Goal: Contribute content: Contribute content

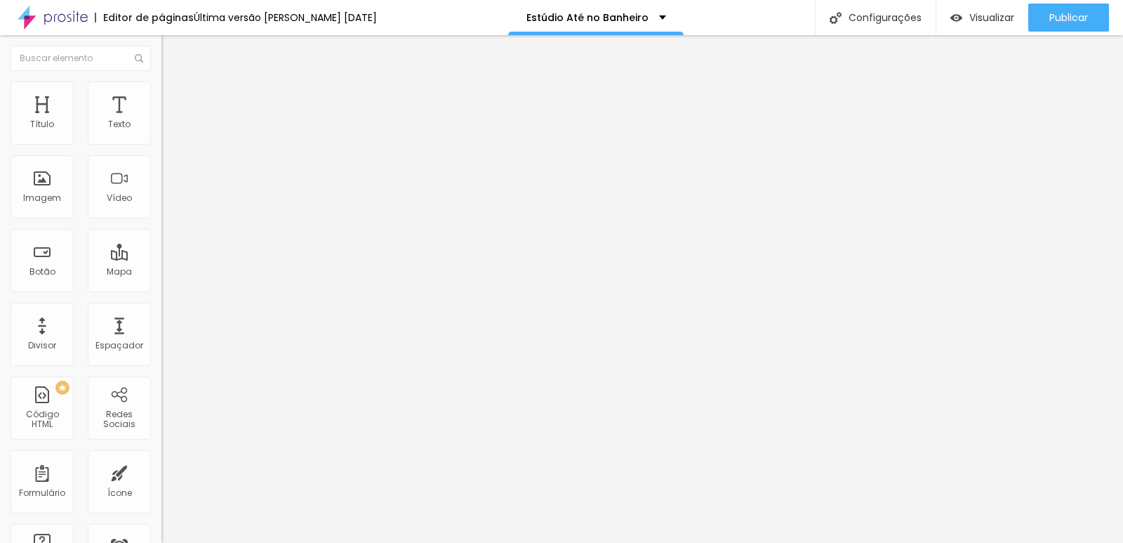
click at [161, 121] on span "Titulo 1" at bounding box center [184, 111] width 46 height 20
click at [161, 133] on span "Titulo 2" at bounding box center [184, 124] width 46 height 18
click at [161, 145] on span "Titulo 3" at bounding box center [180, 137] width 39 height 16
click at [161, 157] on span "Titulo 4" at bounding box center [179, 150] width 37 height 14
click at [161, 172] on div "Titulo 6 H6" at bounding box center [241, 168] width 161 height 8
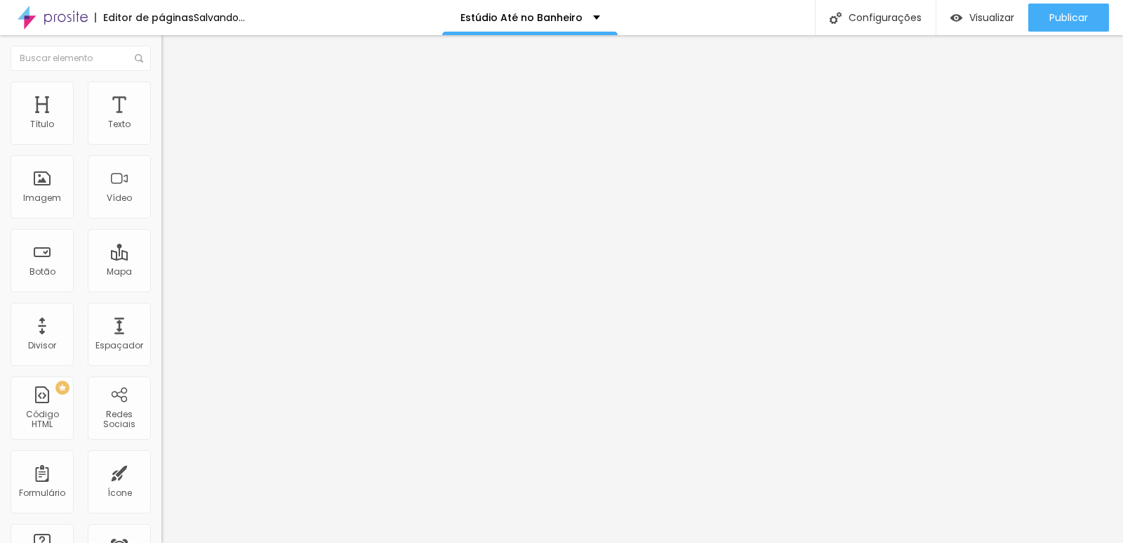
click at [161, 121] on span "Titulo 1" at bounding box center [184, 111] width 46 height 20
type input "61"
type input "63"
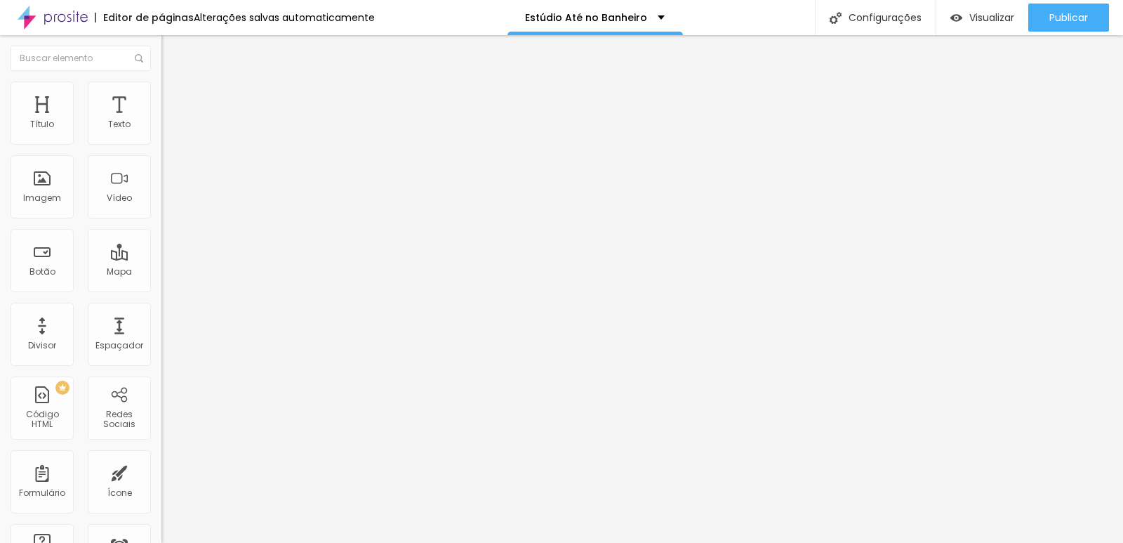
type input "60"
type input "62"
type input "66"
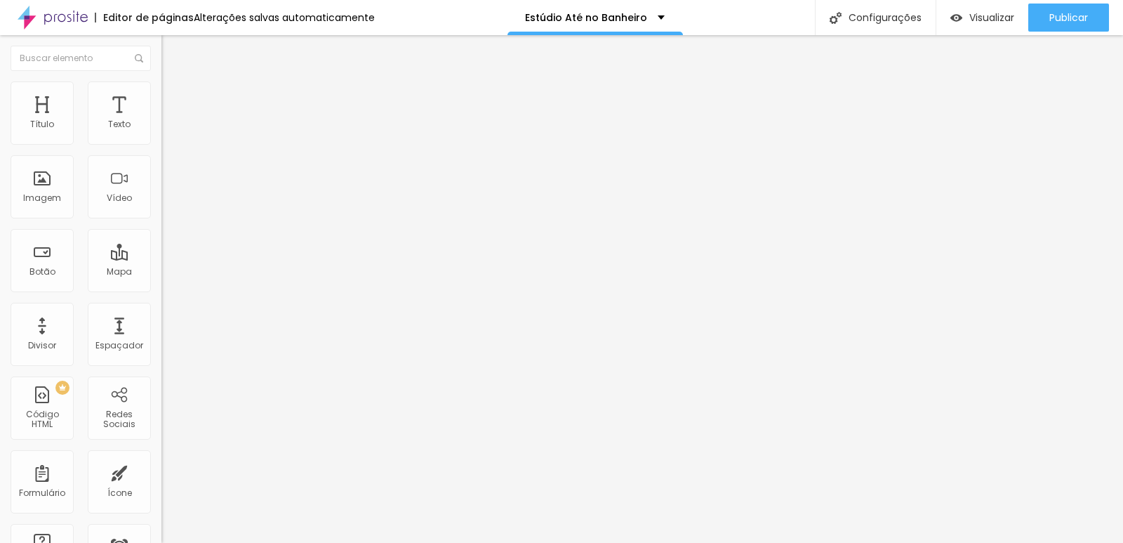
type input "66"
type input "67"
type input "68"
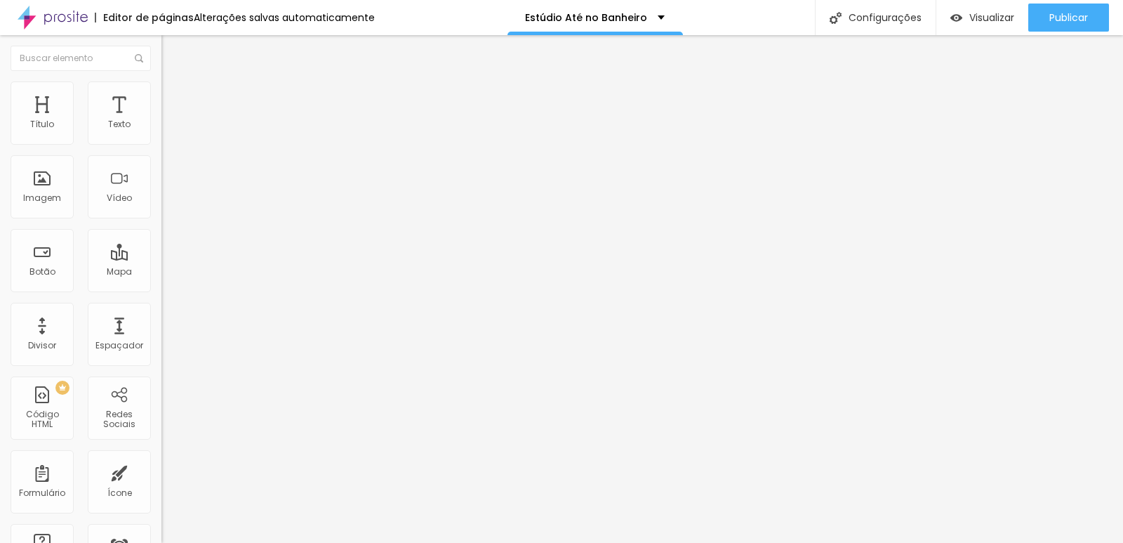
type input "71"
type input "75"
type input "76"
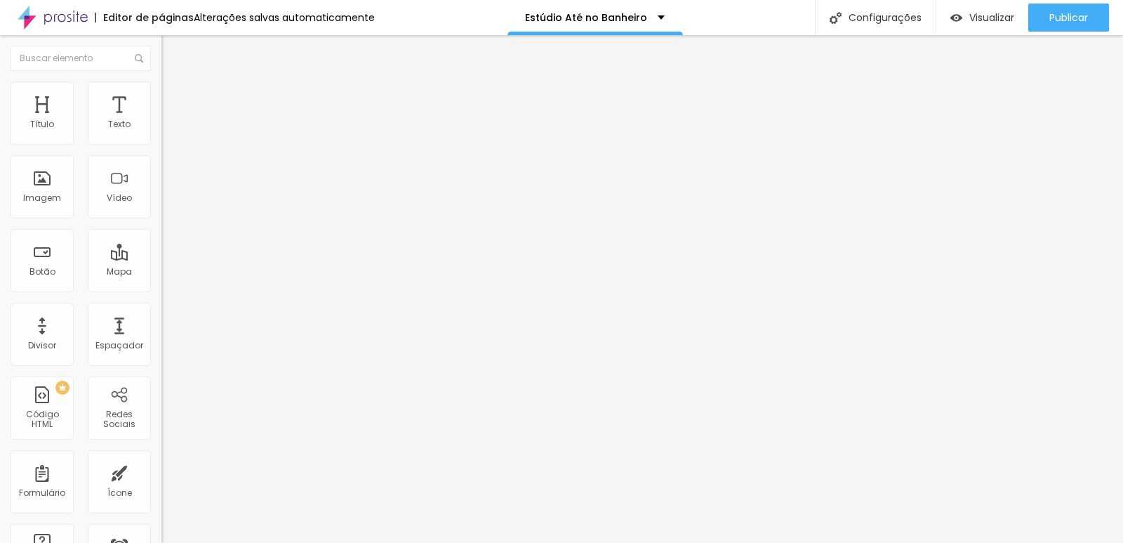
type input "76"
type input "77"
type input "78"
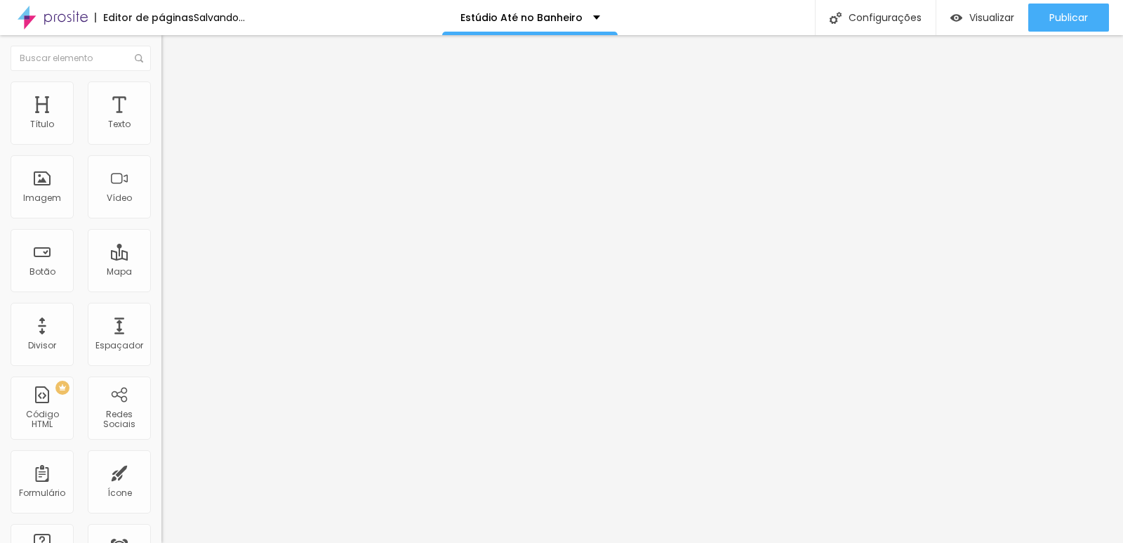
type input "79"
type input "80"
type input "81"
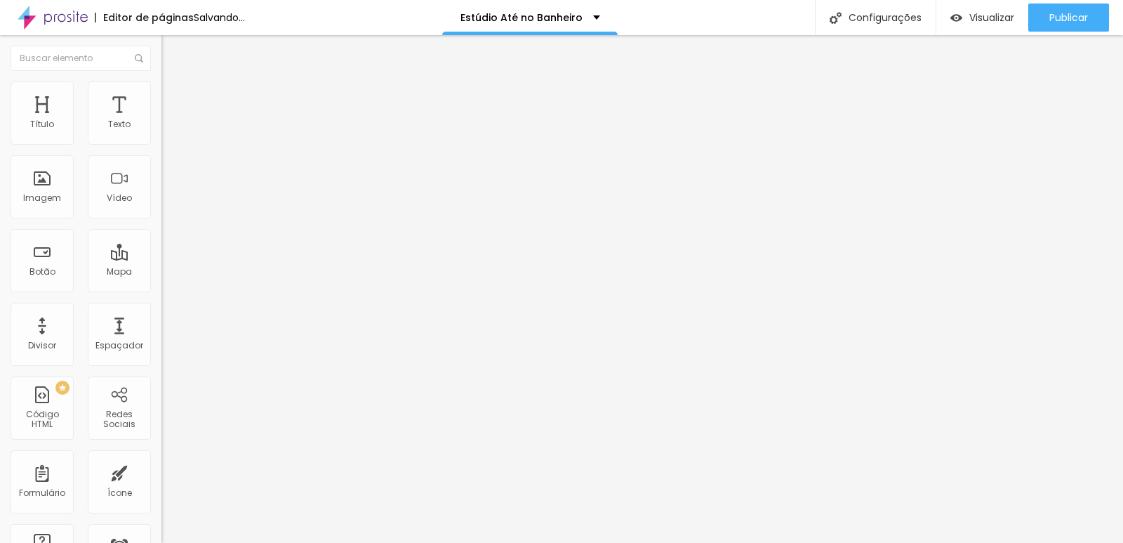
type input "81"
drag, startPoint x: 70, startPoint y: 296, endPoint x: 100, endPoint y: 296, distance: 30.2
type input "81"
click at [161, 331] on input "range" at bounding box center [206, 336] width 91 height 11
click at [174, 96] on span "Estilo" at bounding box center [185, 91] width 22 height 12
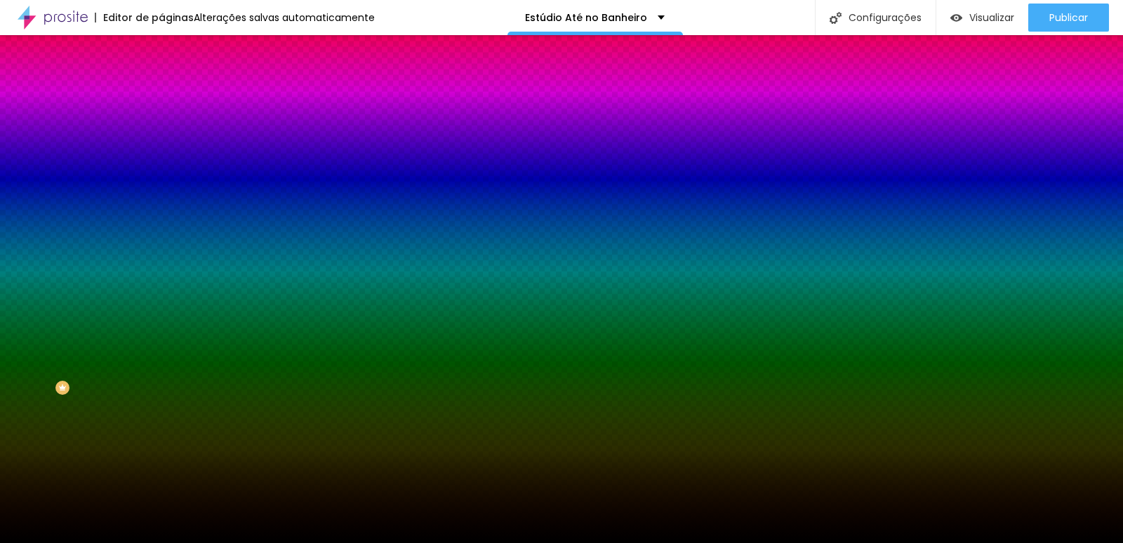
click at [161, 80] on img at bounding box center [167, 73] width 13 height 13
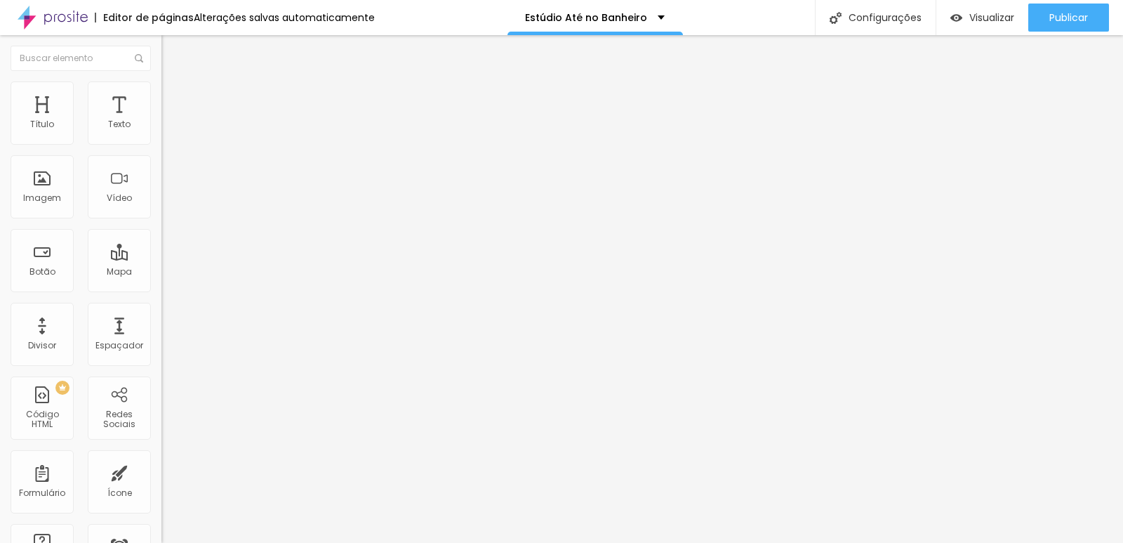
click at [161, 128] on span "Encaixotado" at bounding box center [188, 122] width 55 height 12
click at [174, 95] on span "Estilo" at bounding box center [185, 91] width 22 height 12
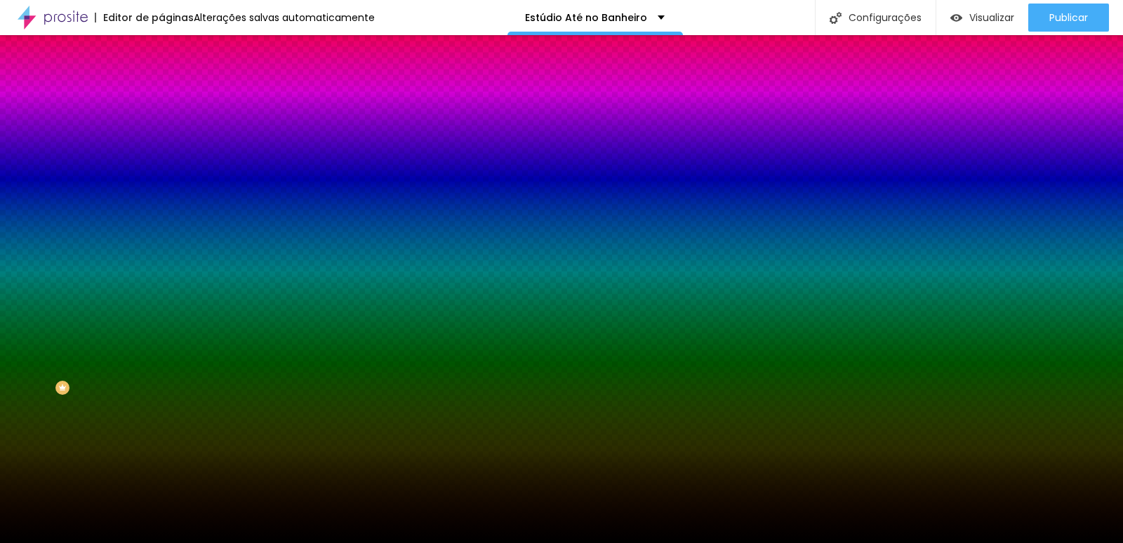
click at [174, 99] on span "Avançado" at bounding box center [197, 105] width 46 height 12
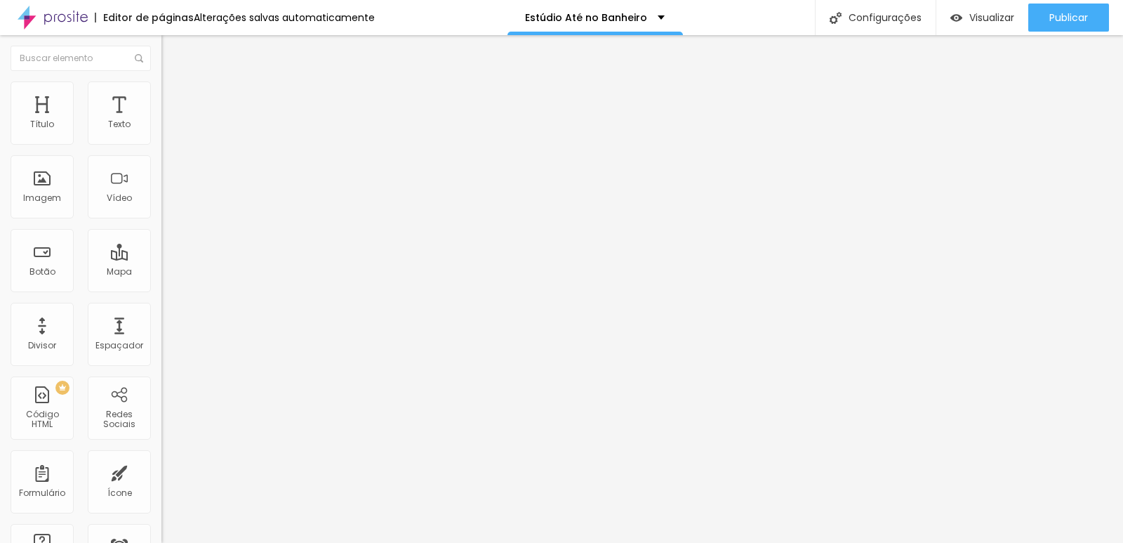
click at [174, 96] on span "Estilo" at bounding box center [185, 91] width 22 height 12
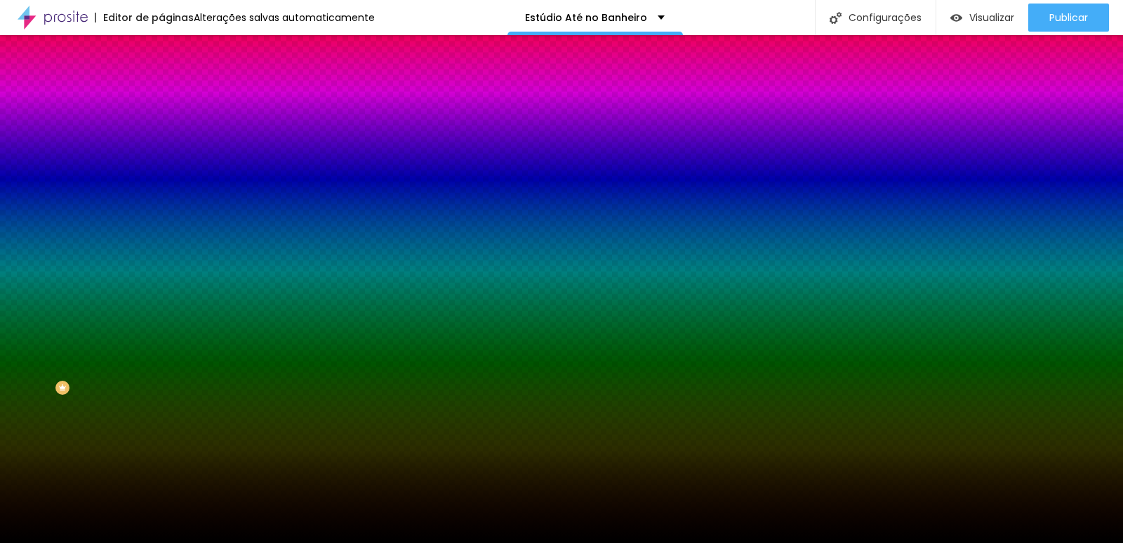
click at [161, 129] on span "Adicionar imagem" at bounding box center [206, 123] width 91 height 12
click at [161, 146] on span "Nenhum" at bounding box center [179, 140] width 37 height 12
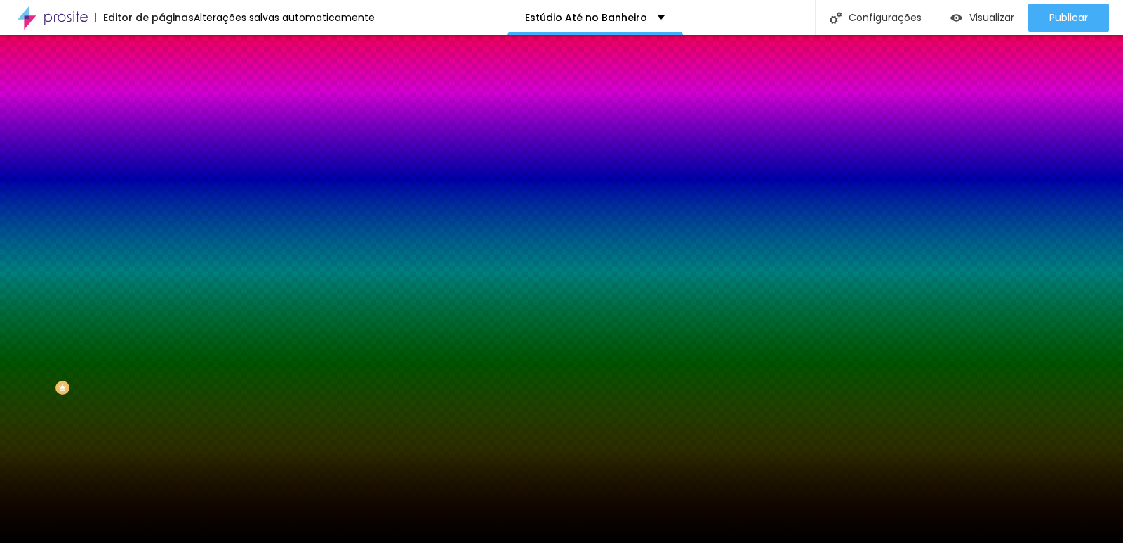
click at [167, 287] on icon "button" at bounding box center [171, 283] width 8 height 8
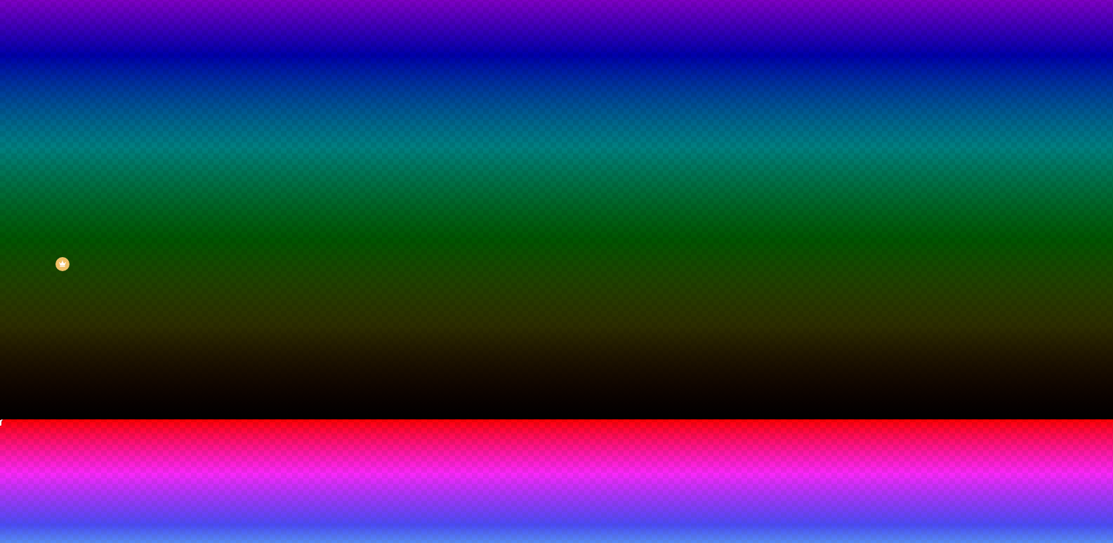
scroll to position [128, 0]
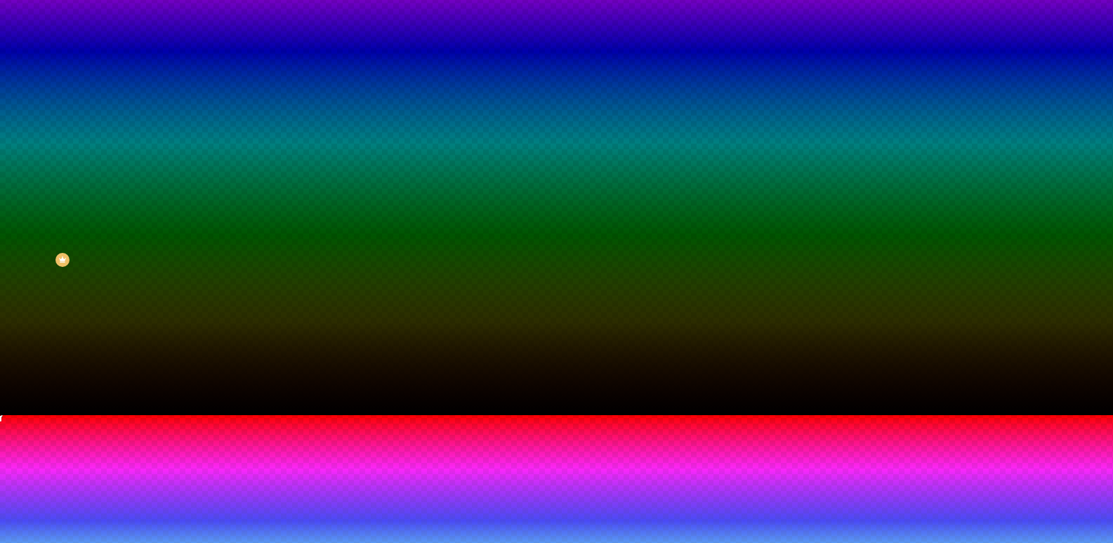
click at [296, 423] on div at bounding box center [556, 423] width 1113 height 0
type input "105"
type input "110"
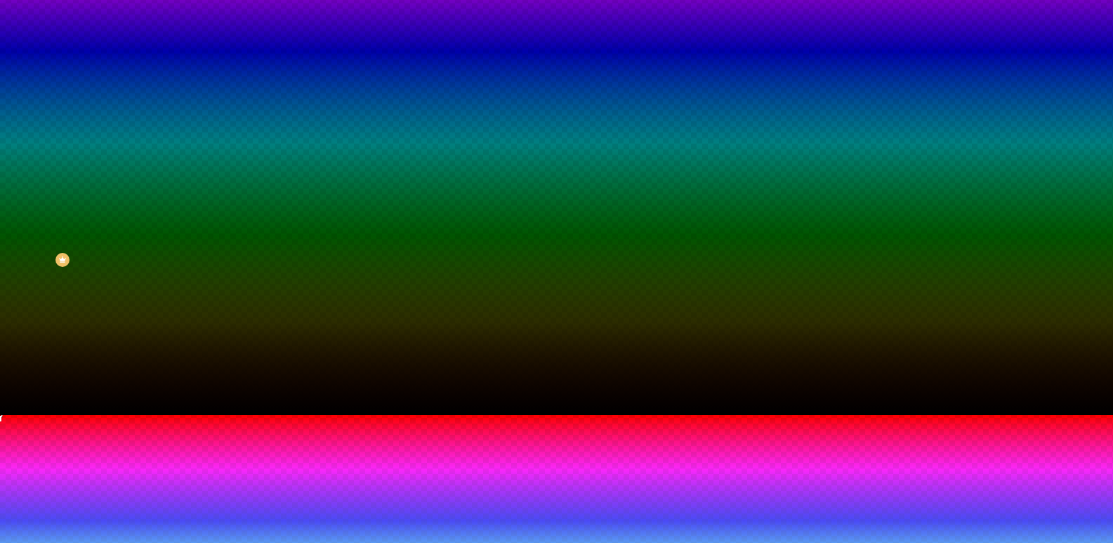
type input "130"
type input "135"
type input "140"
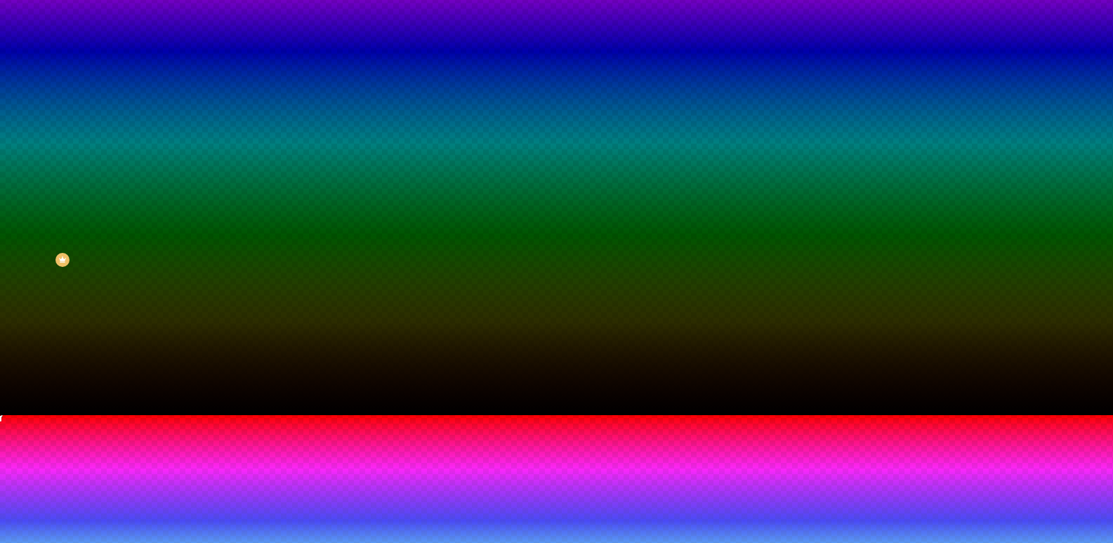
type input "140"
type input "150"
type input "160"
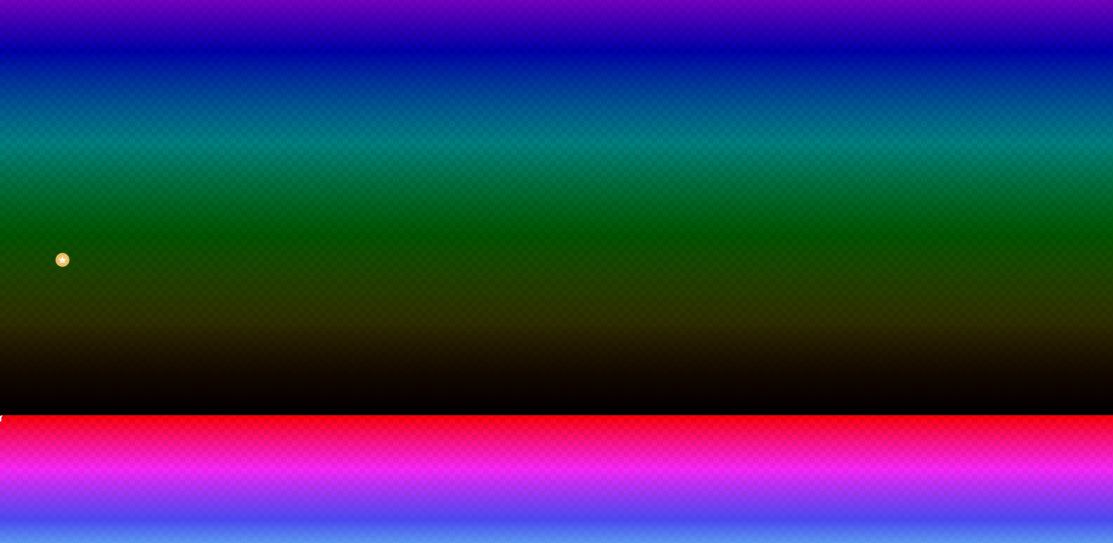
type input "165"
type input "170"
type input "175"
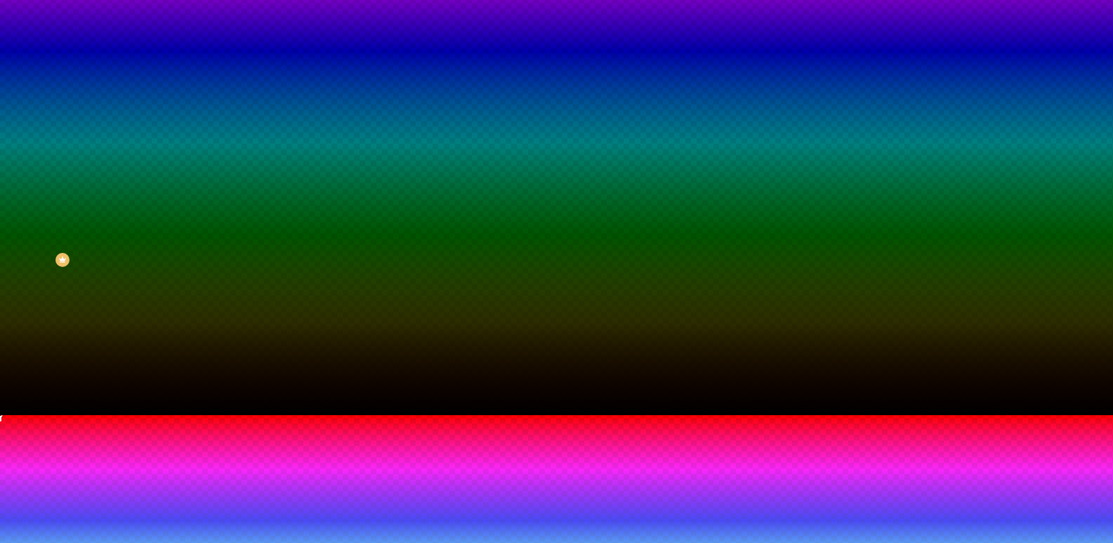
type input "175"
type input "180"
type input "185"
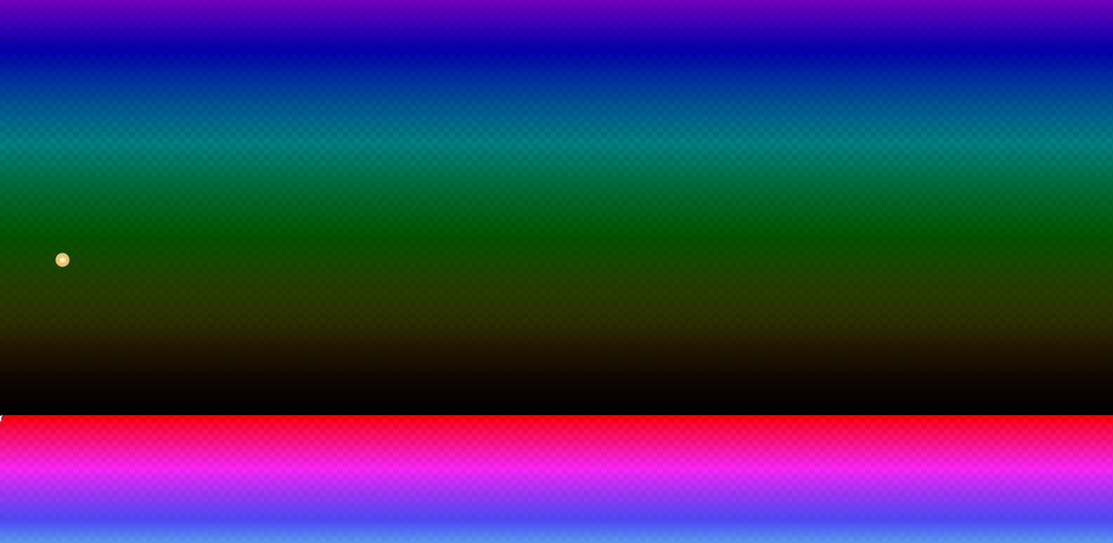
type input "195"
type input "200"
type input "205"
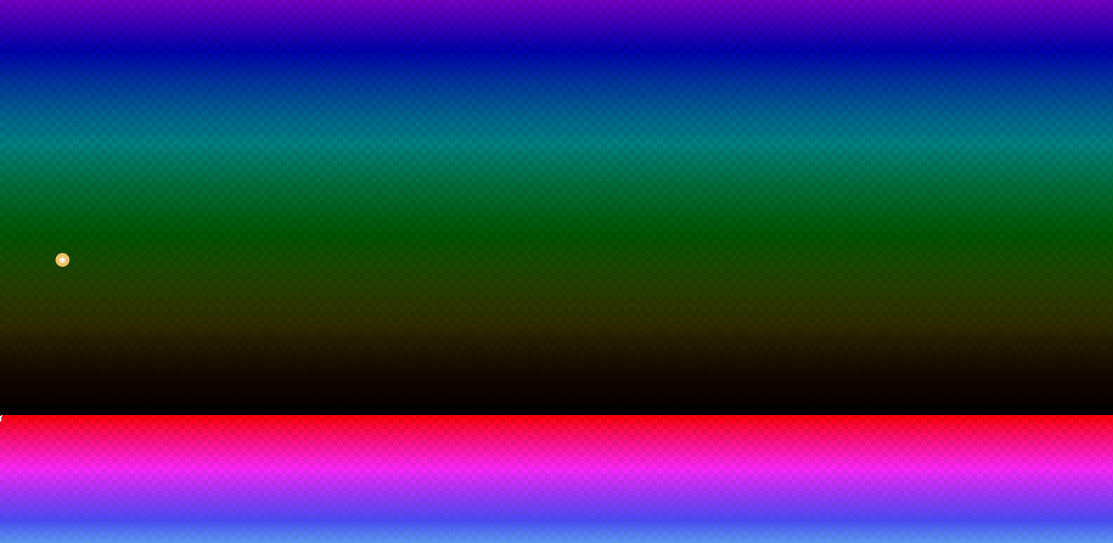
type input "205"
type input "200"
type input "195"
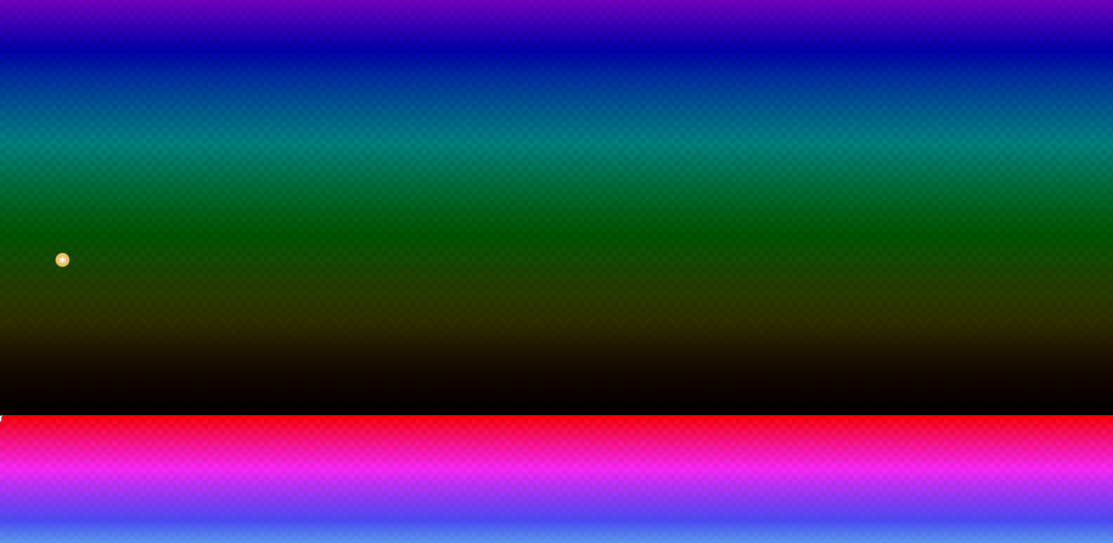
type input "190"
type input "185"
type input "175"
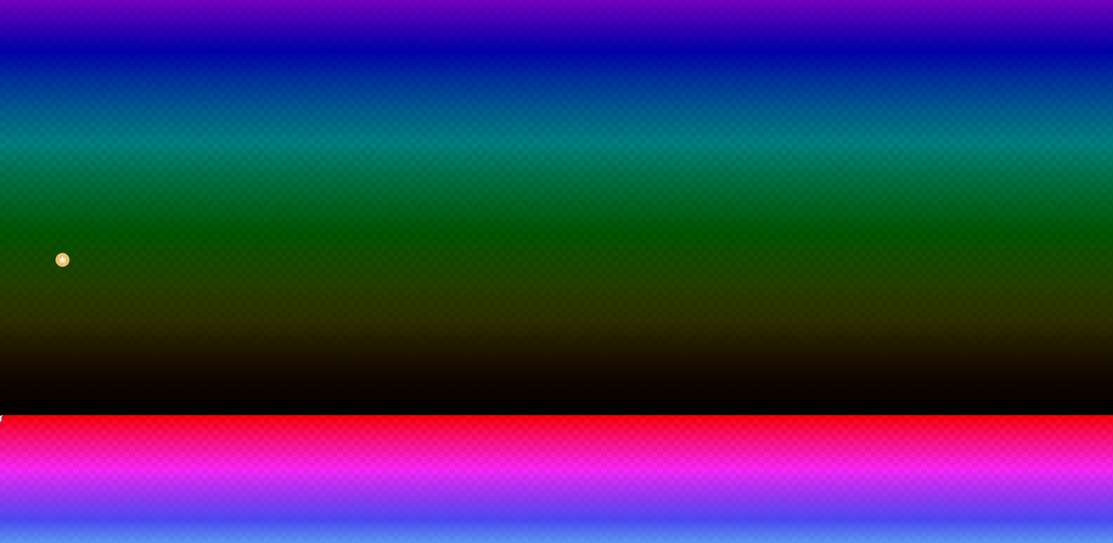
type input "175"
type input "165"
type input "160"
drag, startPoint x: 186, startPoint y: 455, endPoint x: 223, endPoint y: 453, distance: 36.6
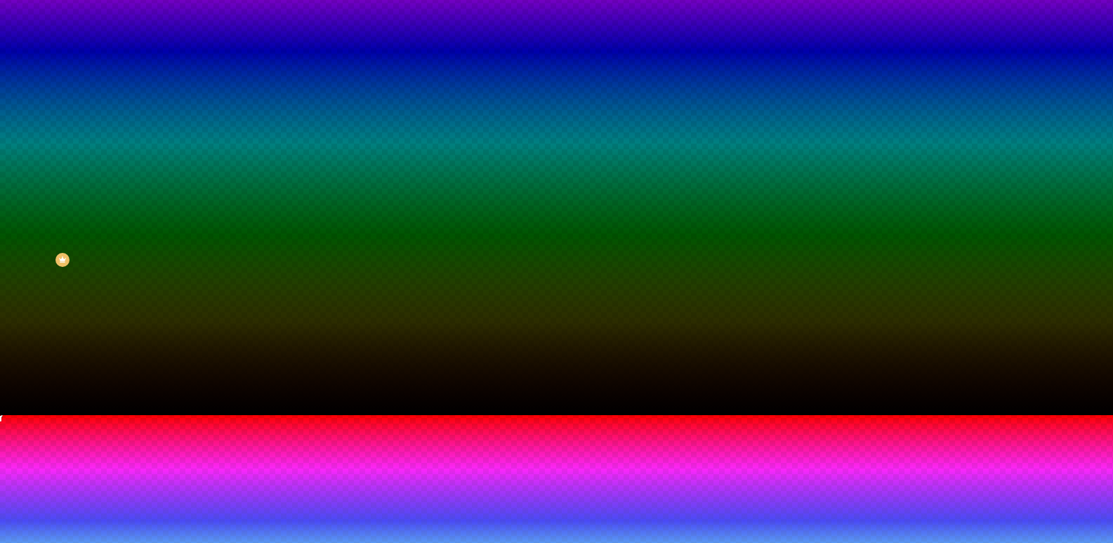
type input "160"
type input "85"
type input "50"
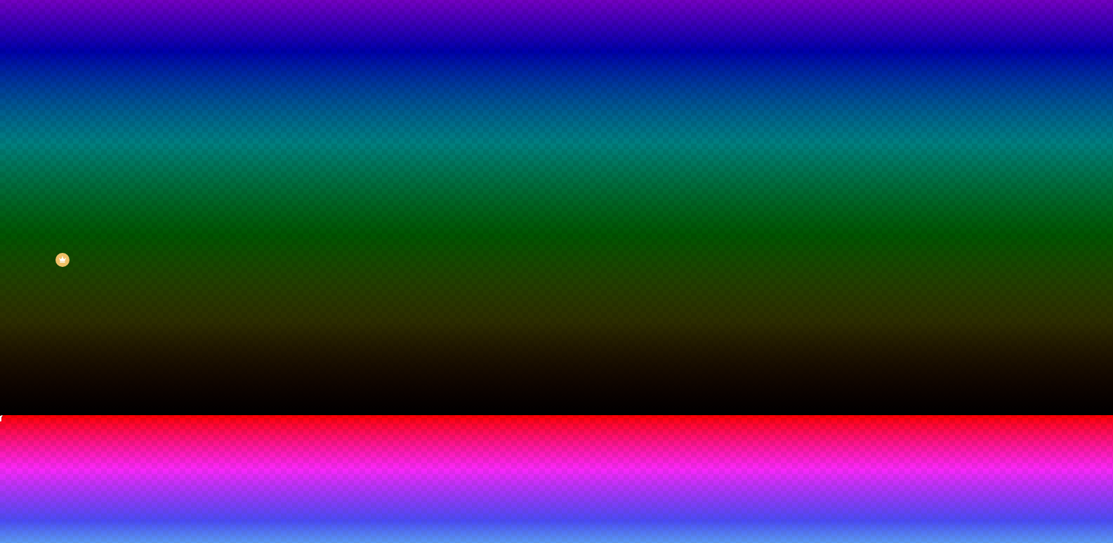
type input "50"
type input "120"
type input "145"
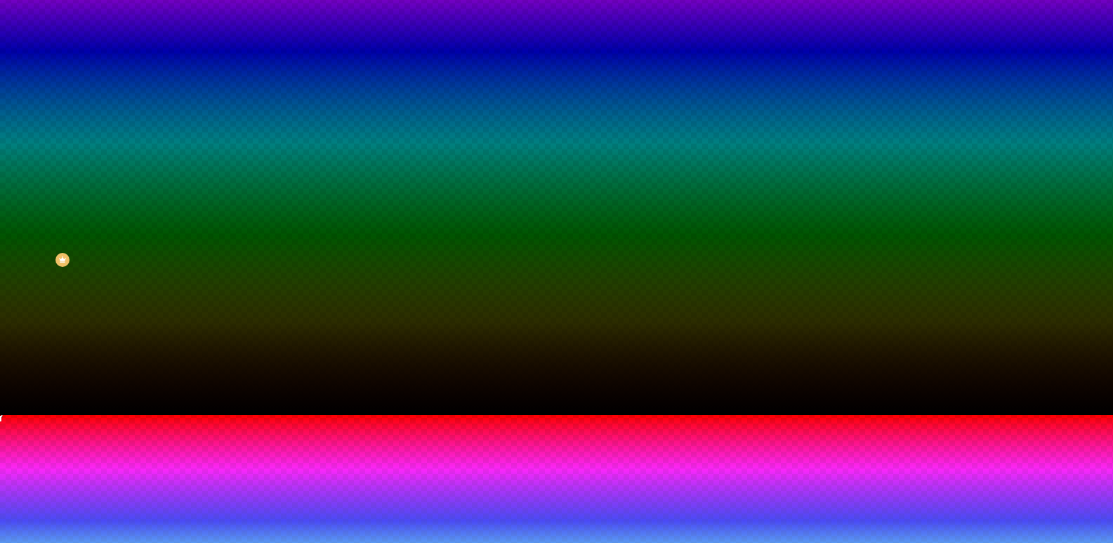
type input "165"
type input "180"
type input "195"
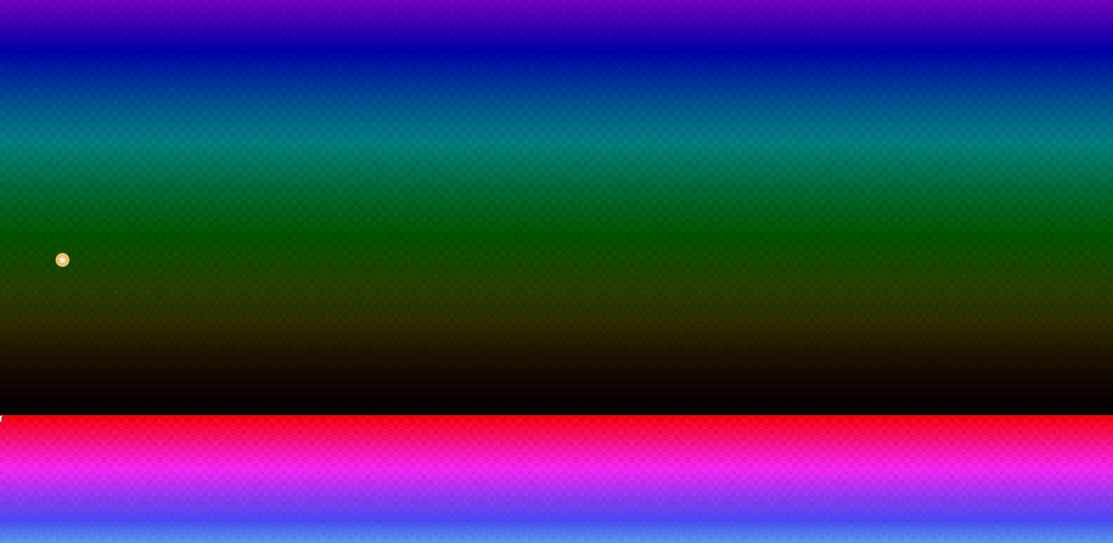
type input "195"
type input "220"
type input "230"
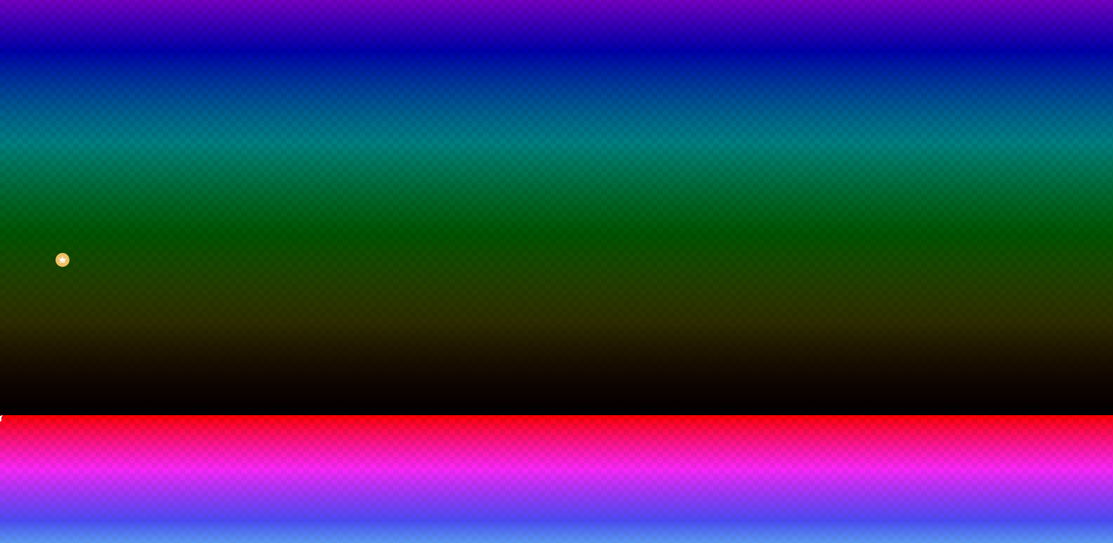
type input "250"
type input "260"
type input "270"
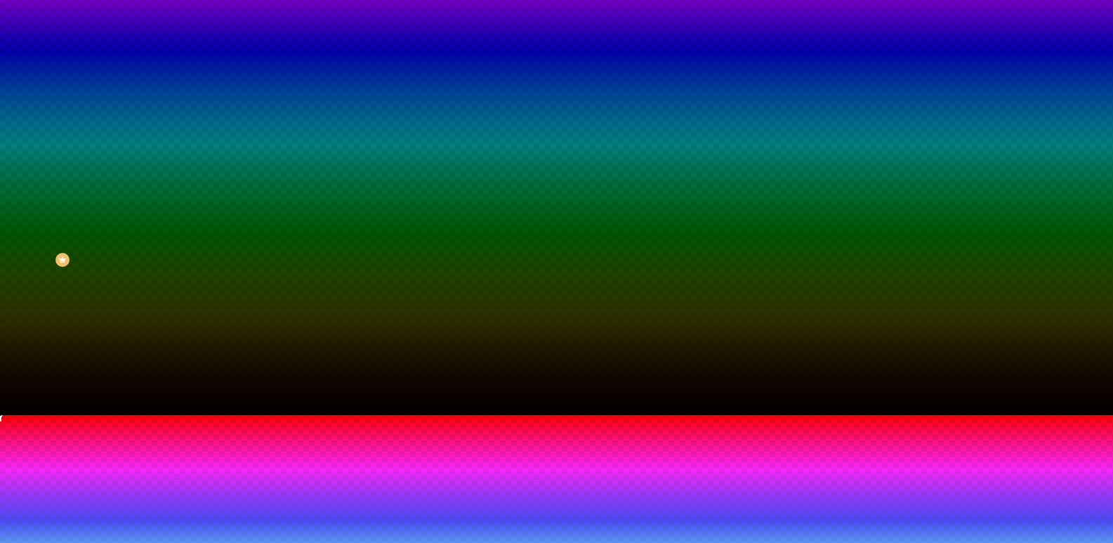
type input "270"
type input "275"
type input "280"
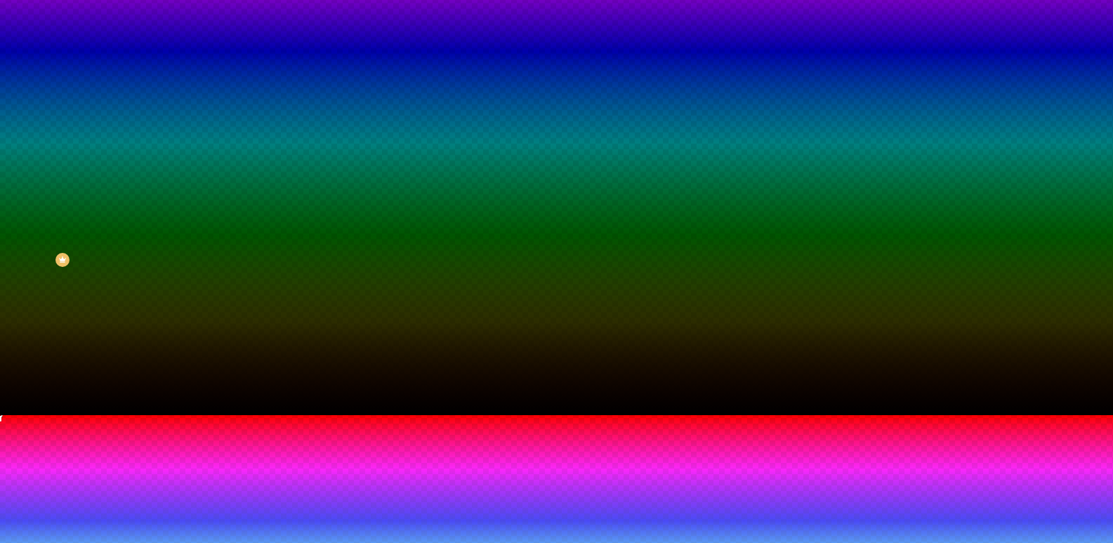
type input "285"
type input "295"
type input "200"
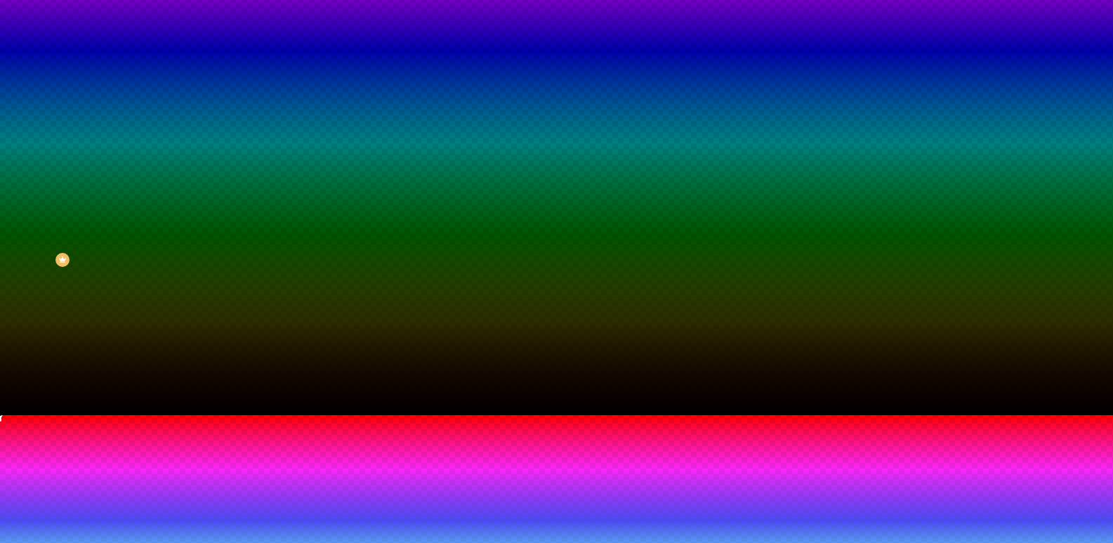
type input "200"
type input "105"
type input "100"
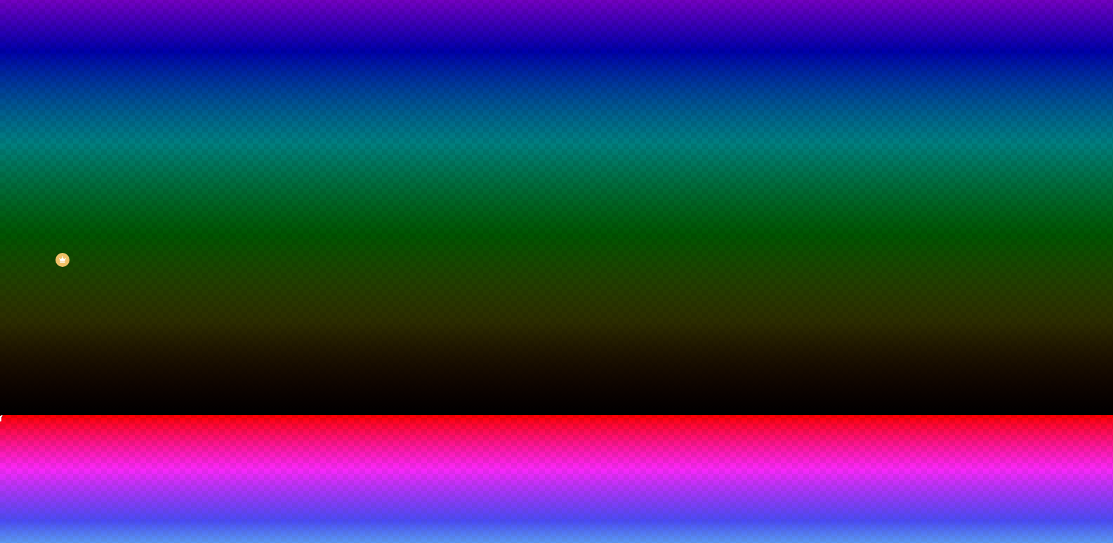
type input "95"
type input "90"
type input "85"
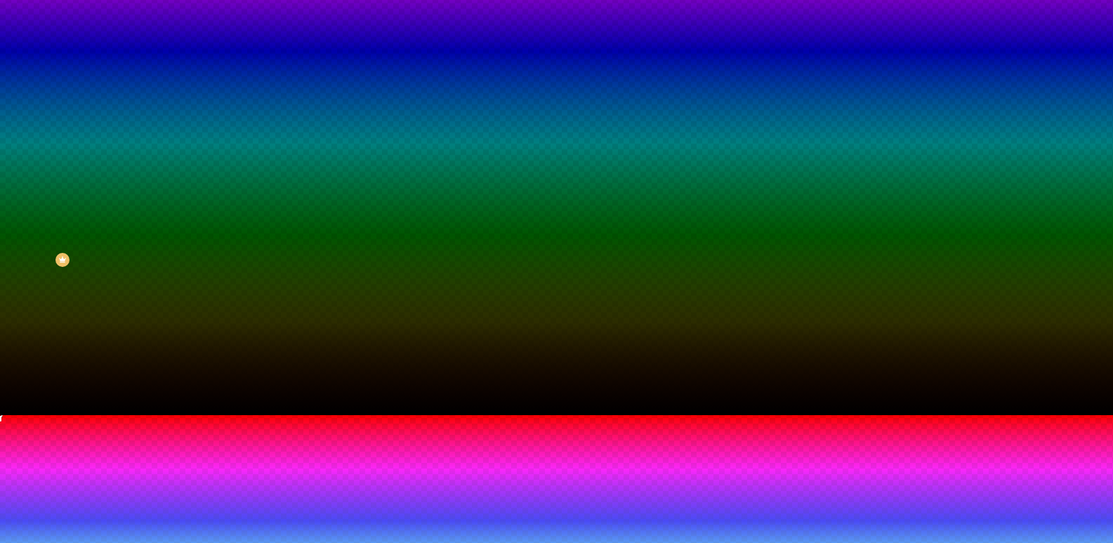
type input "85"
type input "80"
type input "75"
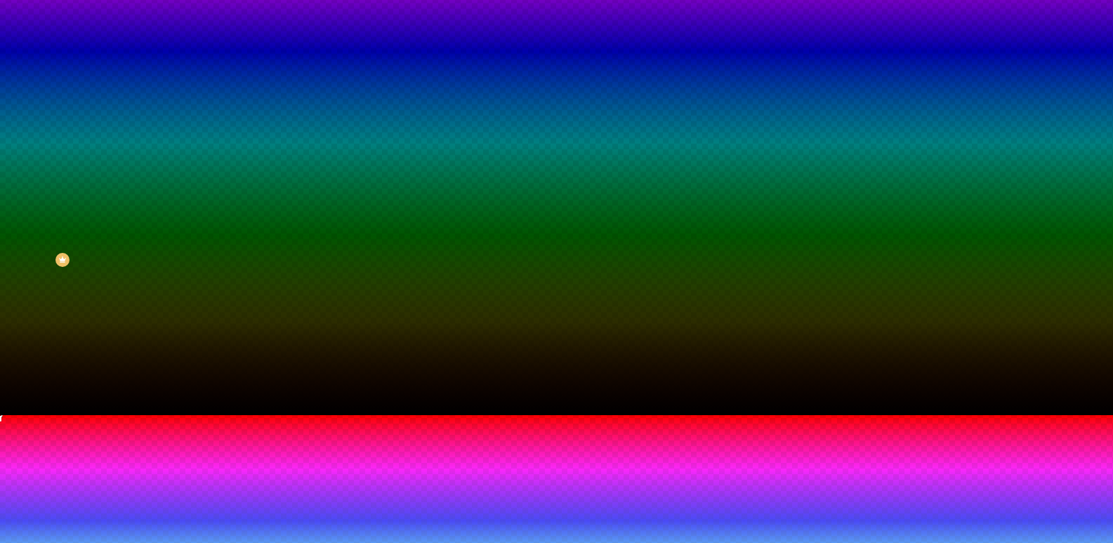
type input "70"
drag, startPoint x: 220, startPoint y: 456, endPoint x: 166, endPoint y: 450, distance: 55.0
type input "70"
type input "130"
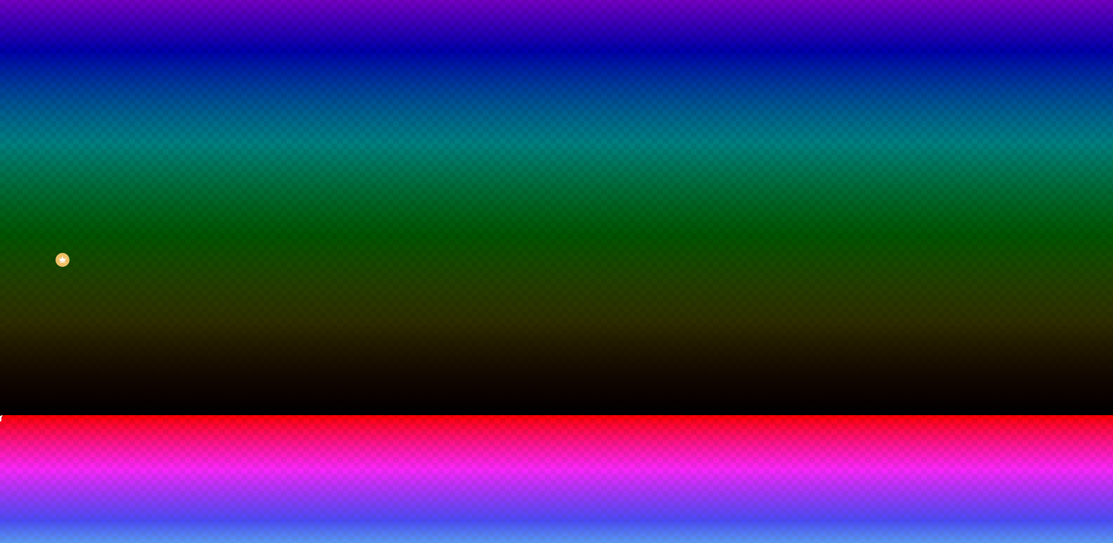
type input "130"
type input "270"
type input "300"
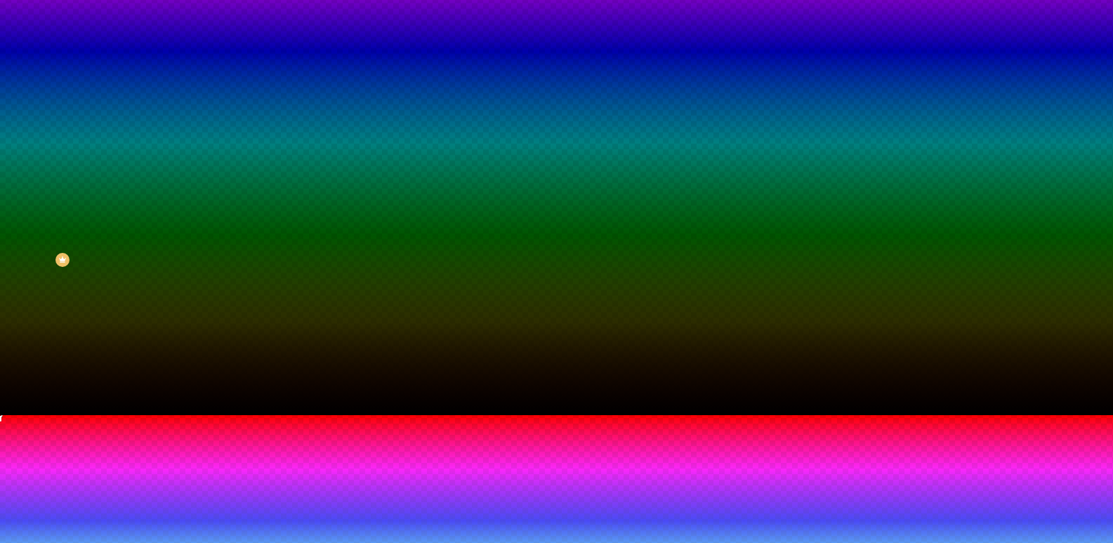
type input "330"
type input "365"
type input "400"
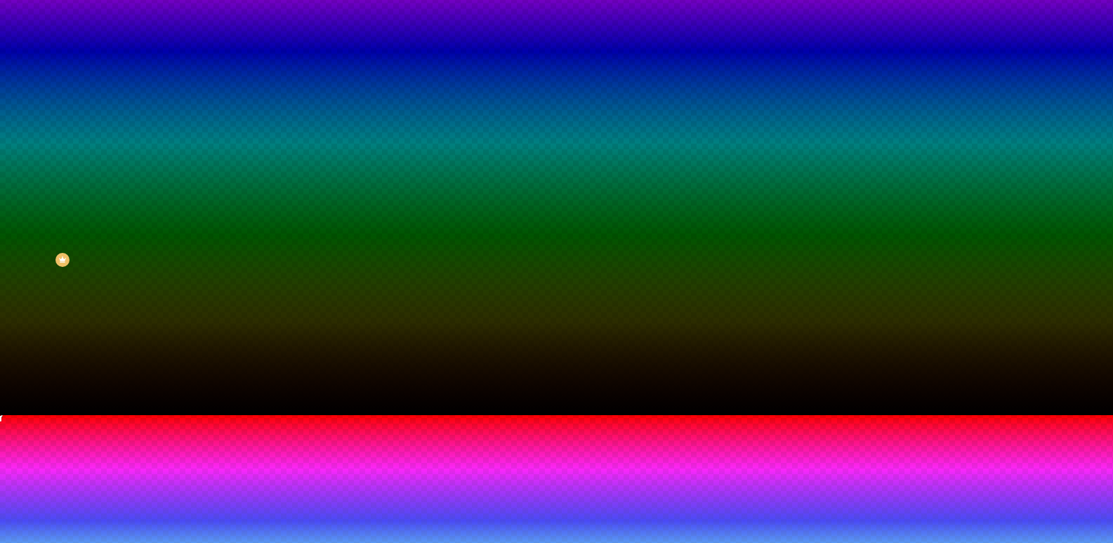
type input "400"
type input "415"
type input "425"
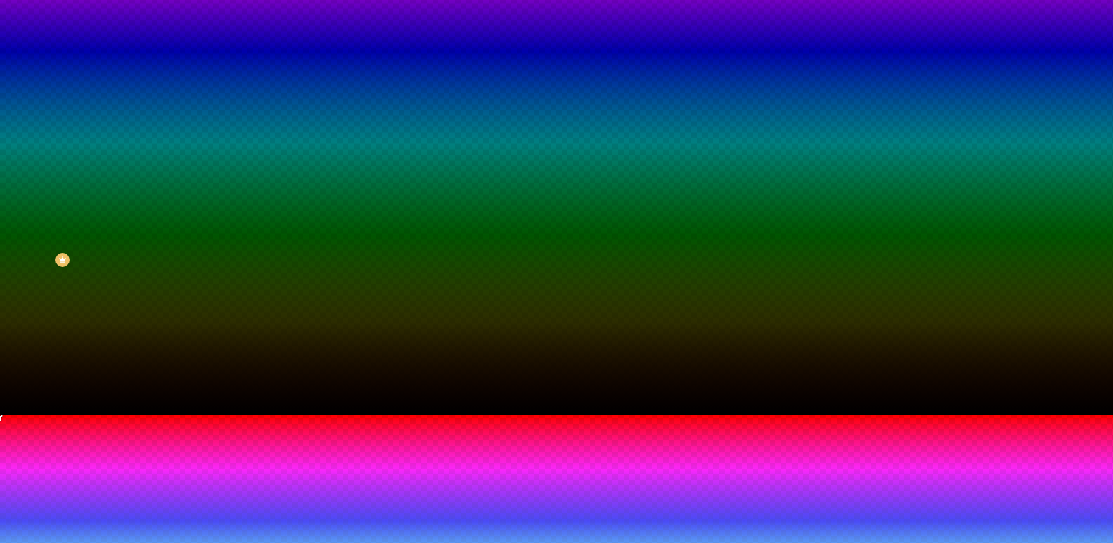
type input "180"
type input "165"
type input "160"
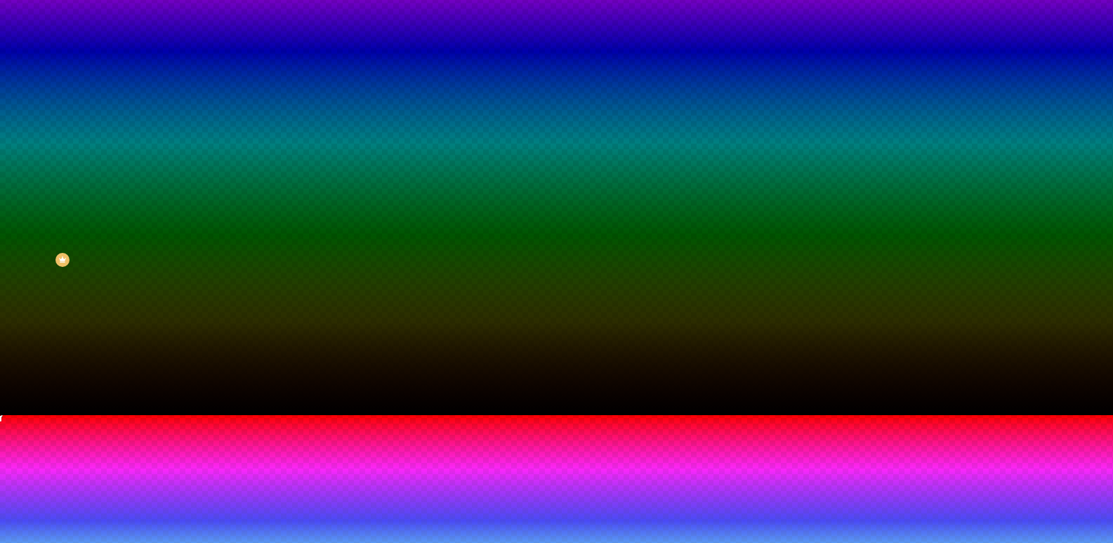
type input "160"
type input "150"
drag, startPoint x: 152, startPoint y: 496, endPoint x: 173, endPoint y: 485, distance: 24.5
type input "150"
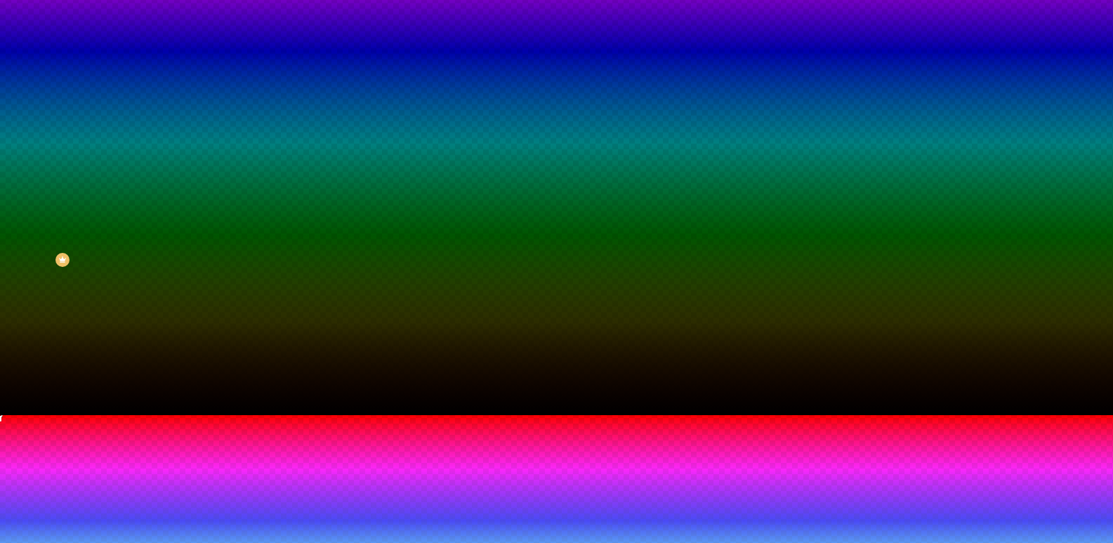
type input "65"
type input "155"
type input "180"
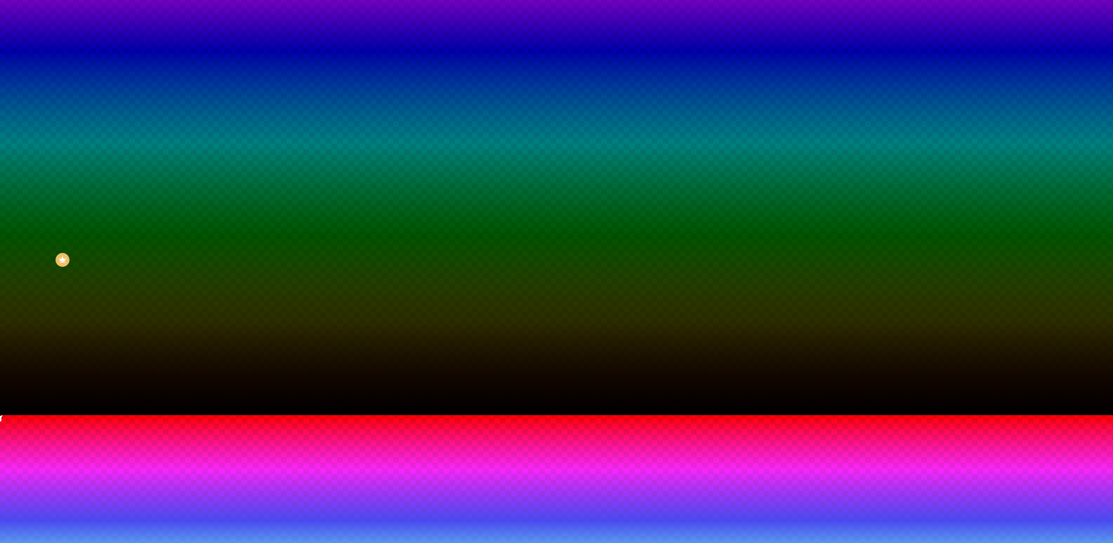
type input "180"
type input "195"
type input "200"
drag, startPoint x: 162, startPoint y: 454, endPoint x: 246, endPoint y: 454, distance: 84.2
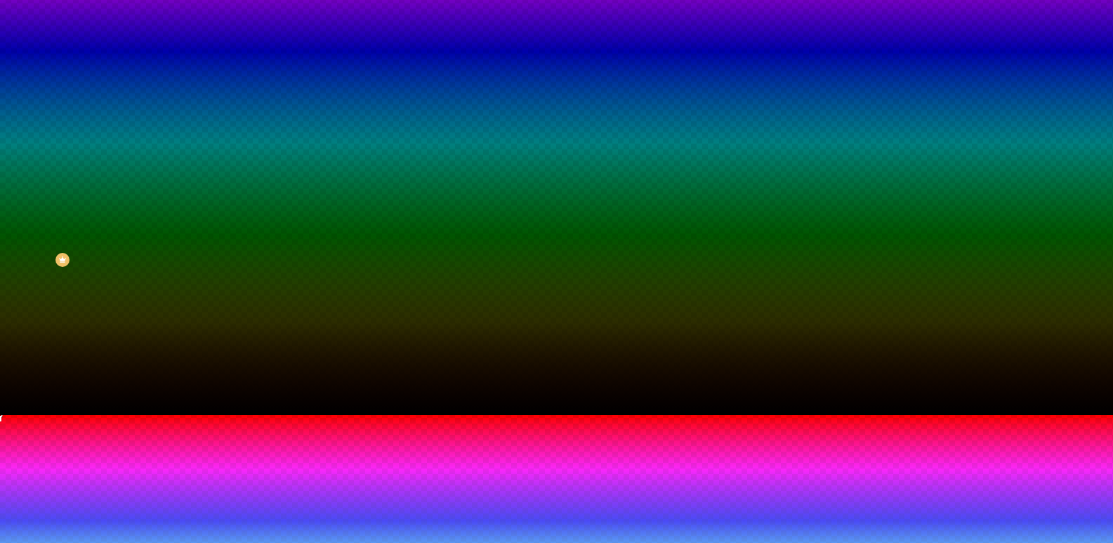
type input "200"
radio input "false"
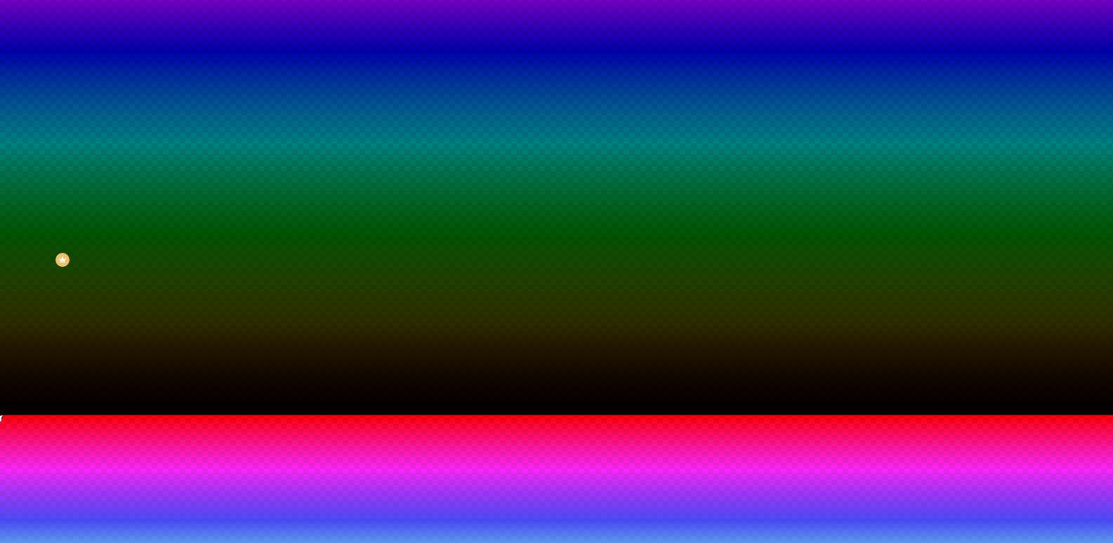
radio input "false"
radio input "true"
click at [14, 434] on img at bounding box center [10, 438] width 8 height 8
radio input "true"
radio input "false"
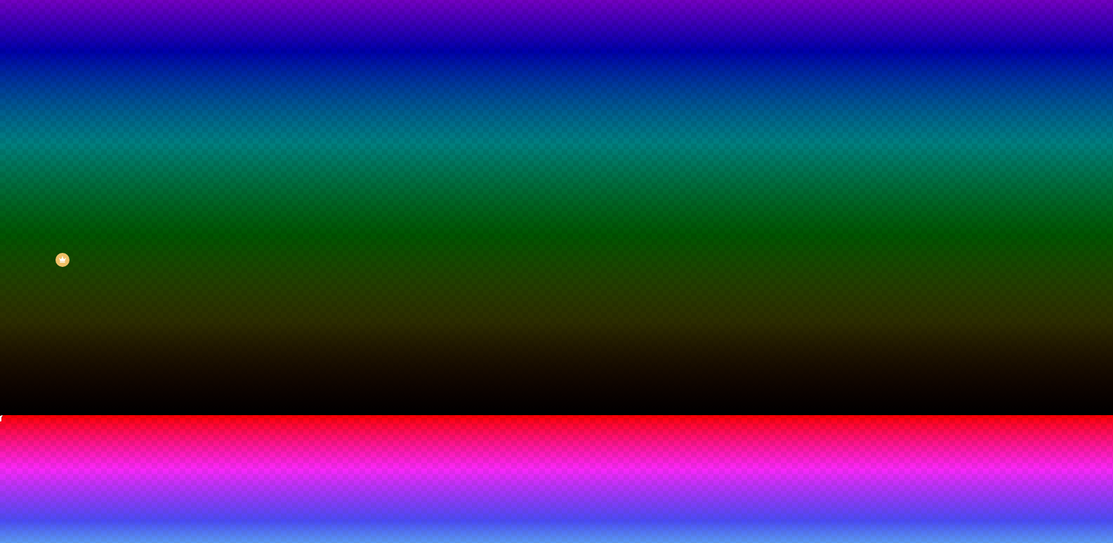
click at [72, 505] on icon at bounding box center [36, 516] width 72 height 22
click at [181, 415] on div at bounding box center [556, 415] width 1113 height 0
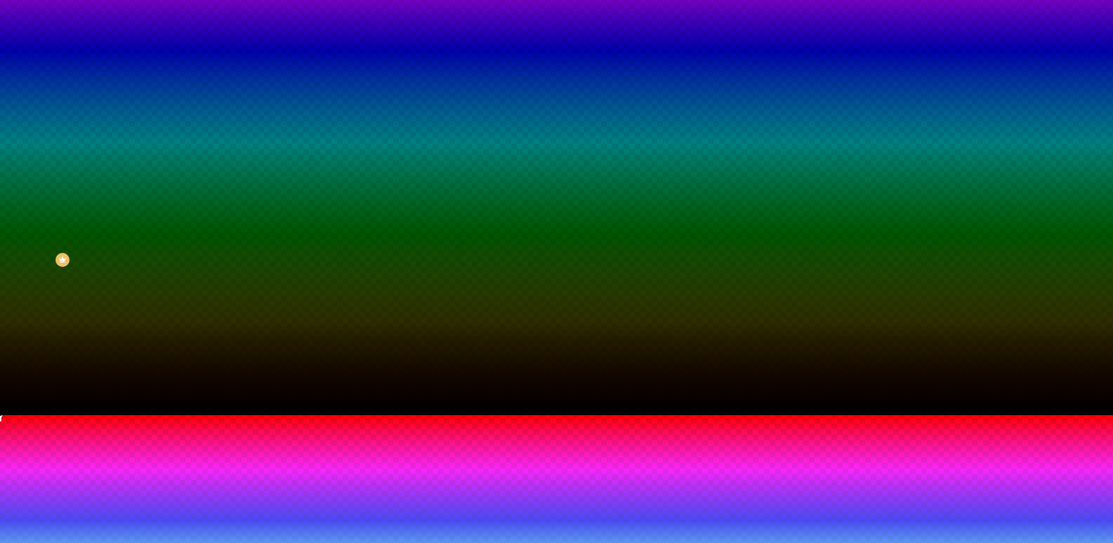
scroll to position [0, 0]
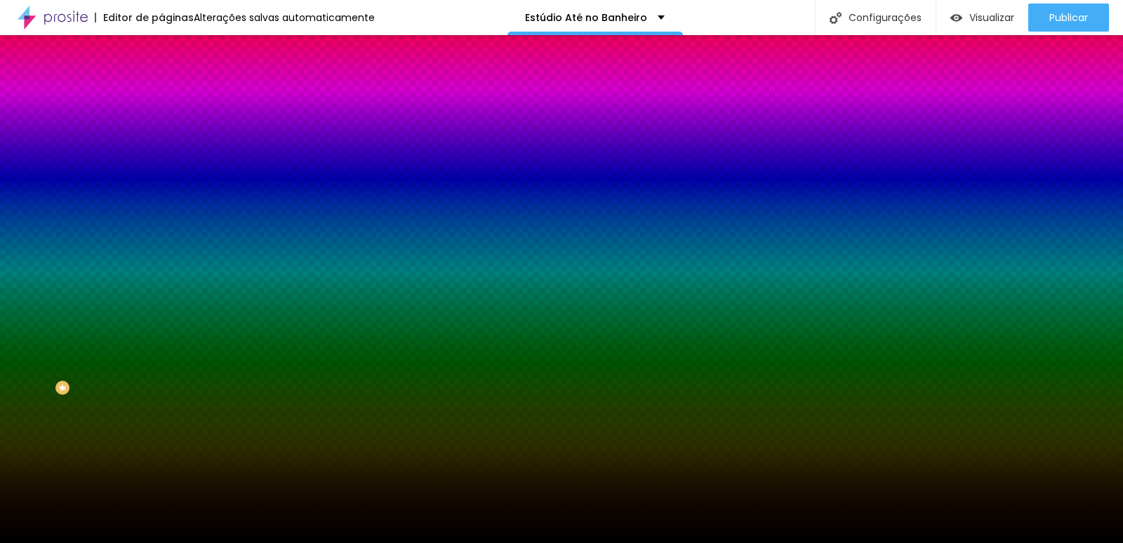
click at [161, 146] on span "Nenhum" at bounding box center [179, 140] width 37 height 12
click at [161, 129] on span "Trocar imagem" at bounding box center [199, 123] width 77 height 12
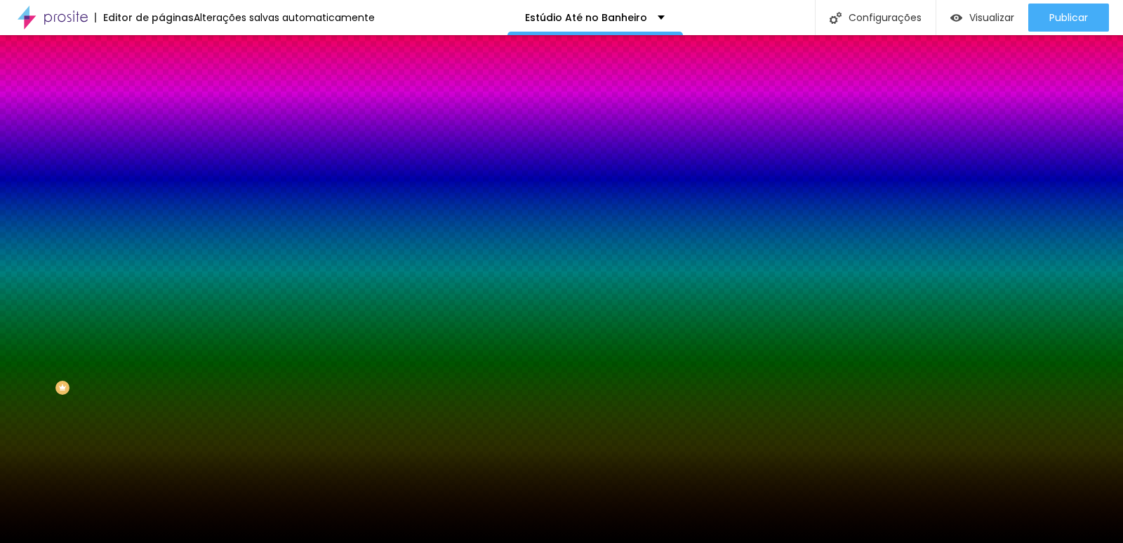
click at [161, 129] on span "Trocar imagem" at bounding box center [199, 123] width 77 height 12
click at [167, 287] on icon "button" at bounding box center [171, 283] width 8 height 8
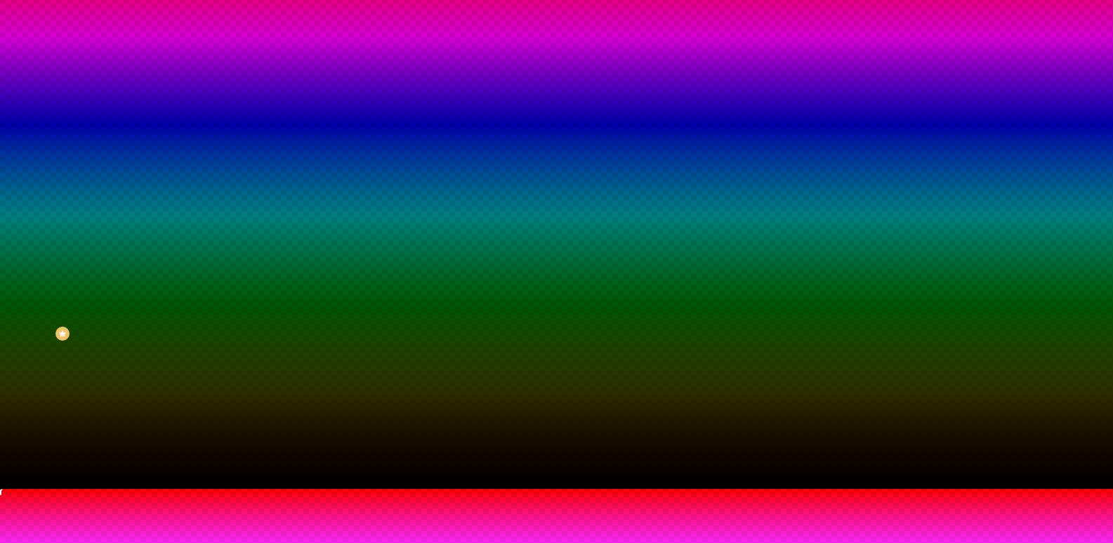
scroll to position [128, 0]
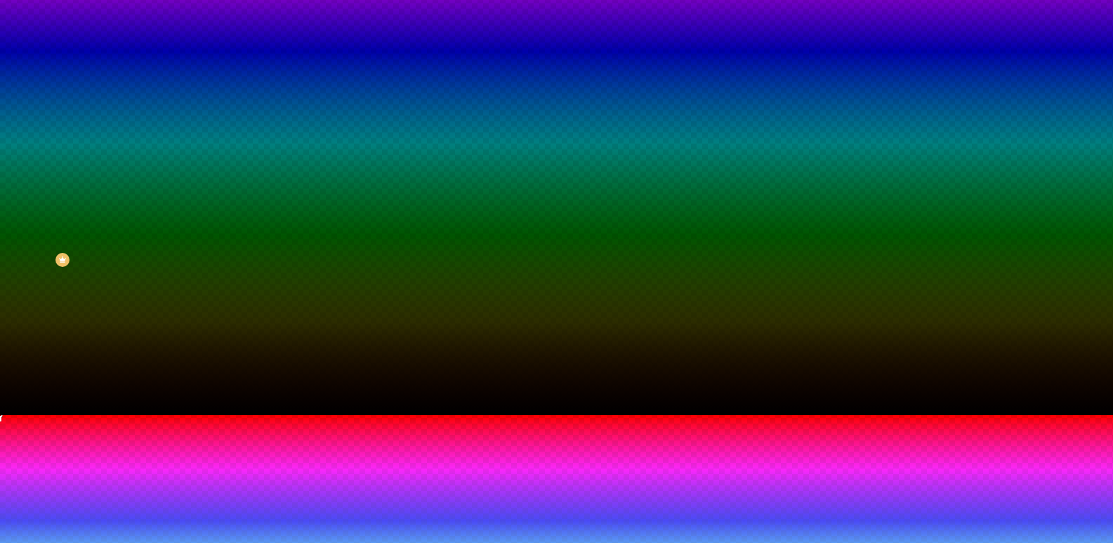
radio input "true"
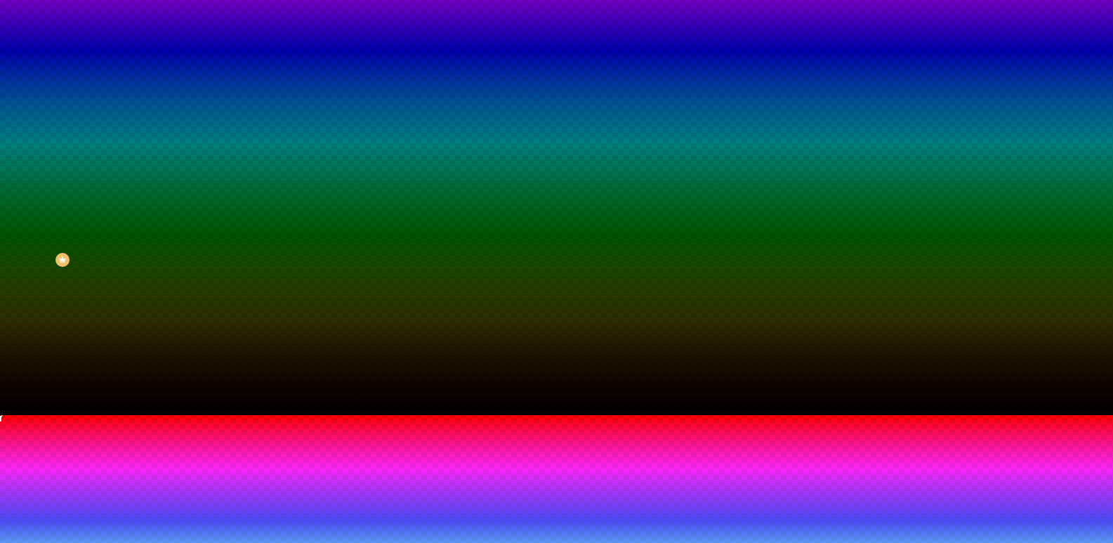
radio input "false"
radio input "true"
radio input "false"
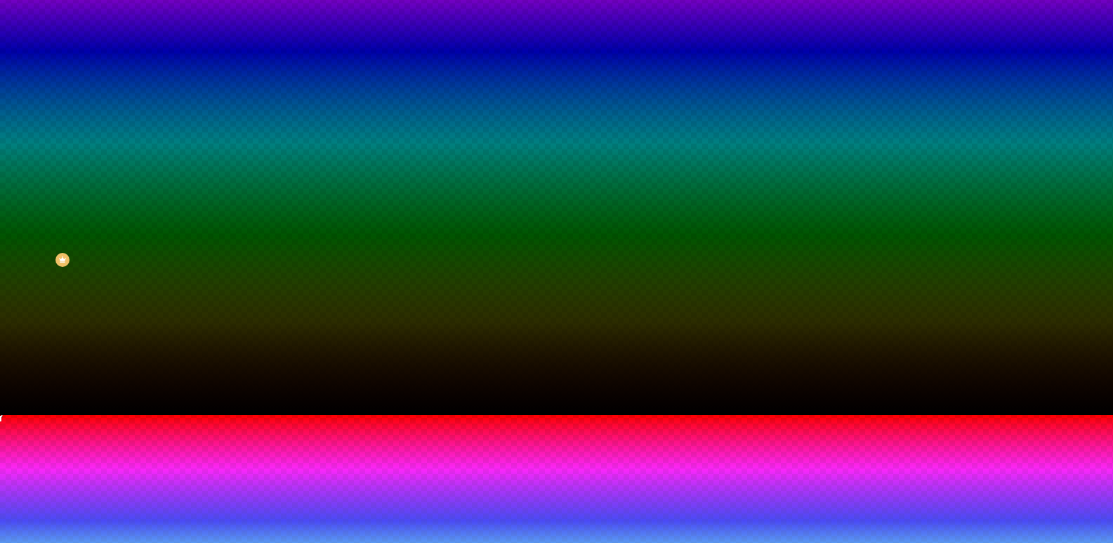
radio input "true"
radio input "false"
radio input "true"
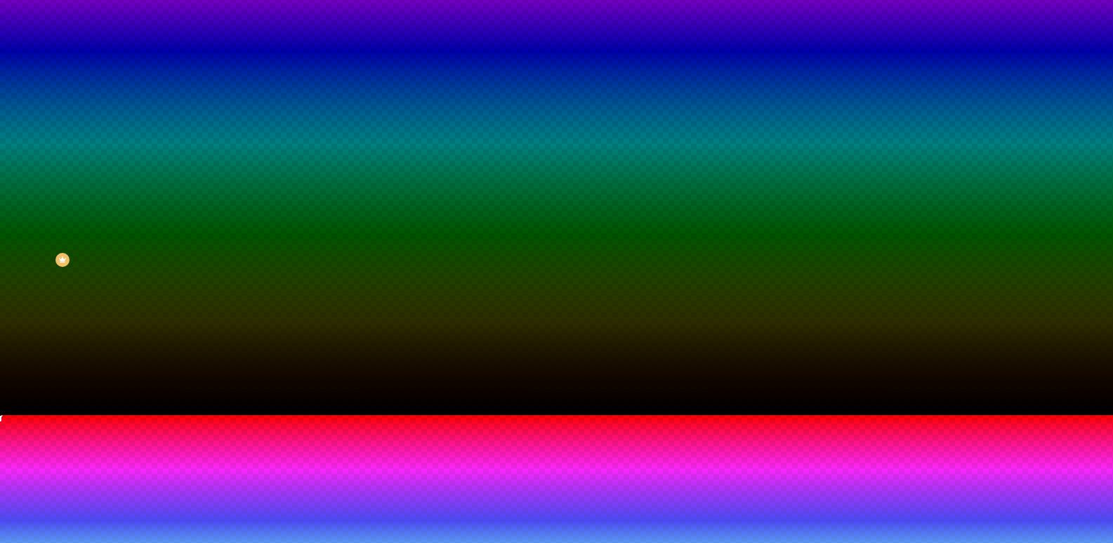
radio input "false"
radio input "true"
radio input "false"
type input "190"
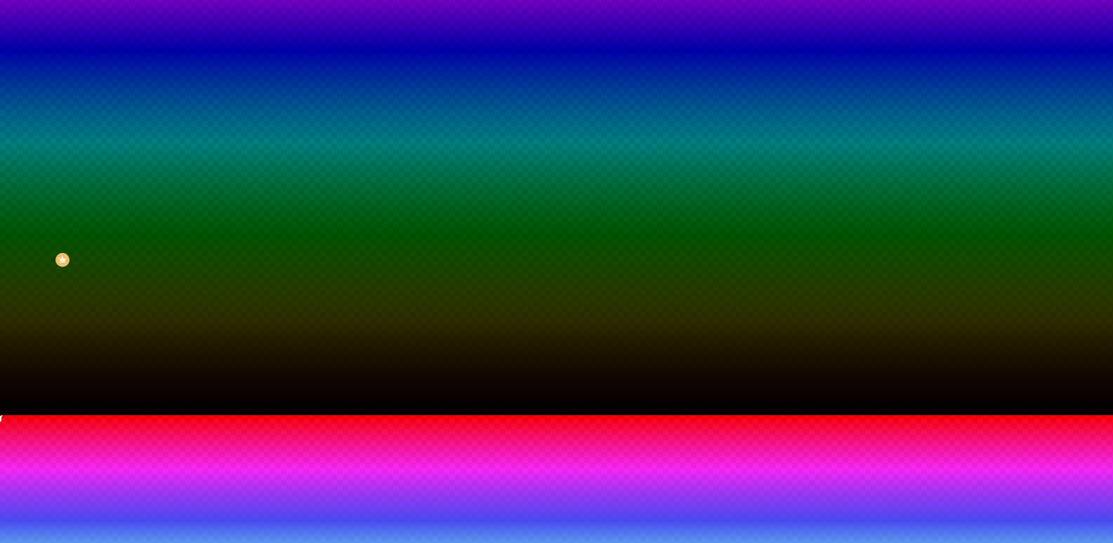
type input "190"
type input "145"
type input "125"
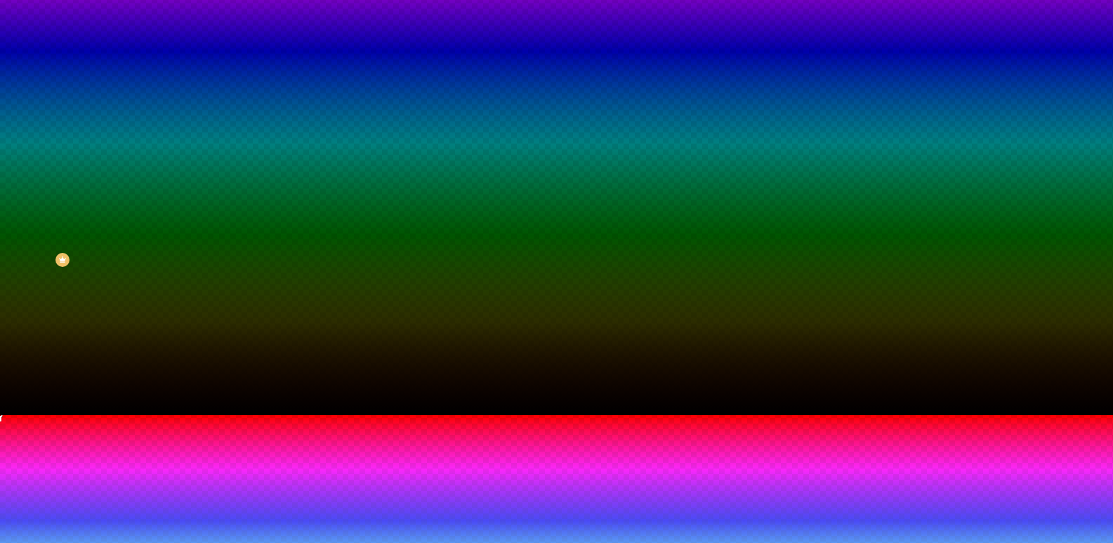
type input "120"
type input "115"
type input "105"
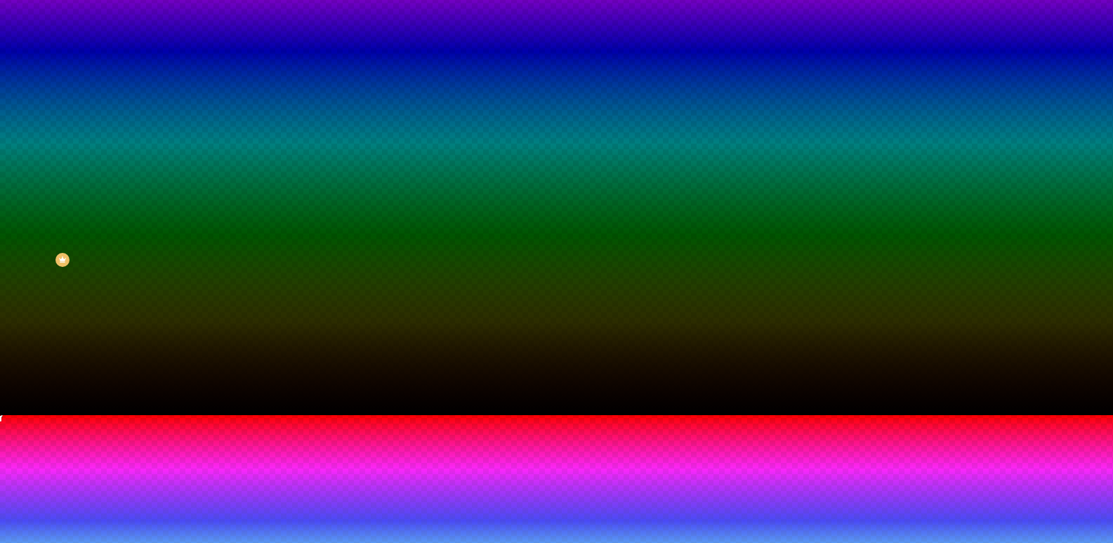
type input "105"
type input "100"
type input "95"
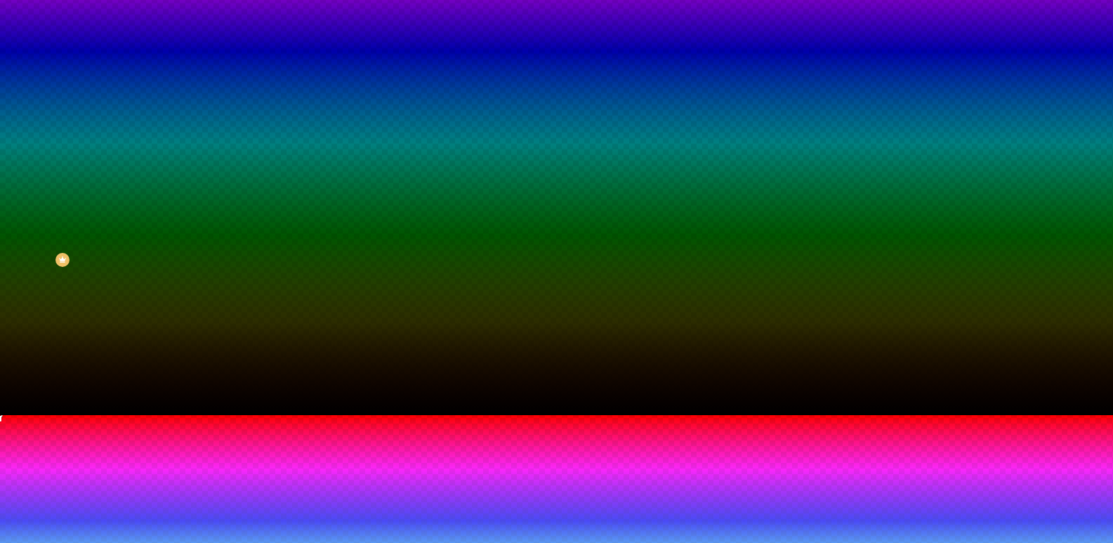
type input "90"
type input "80"
type input "65"
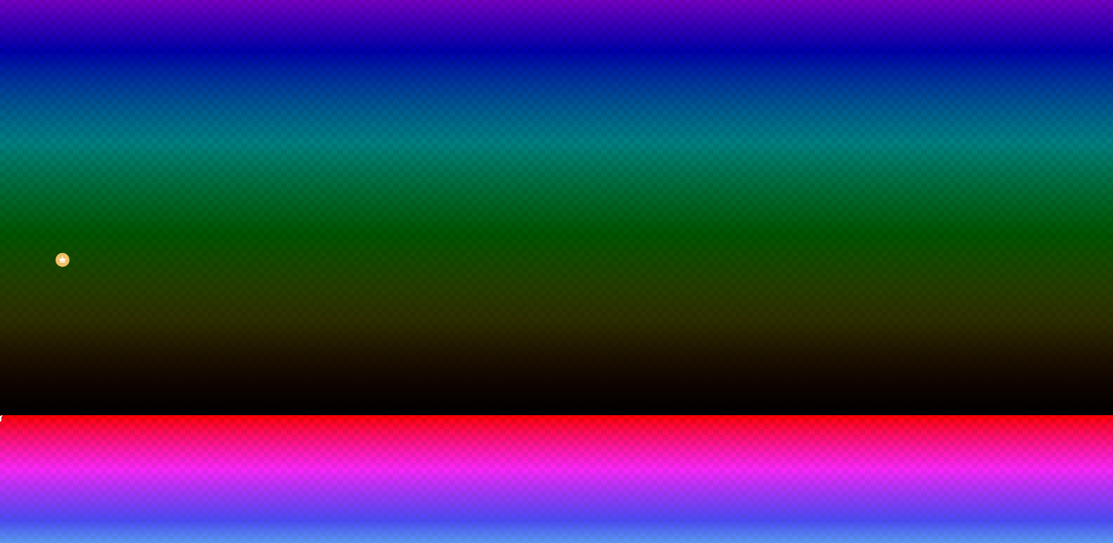
type input "65"
type input "50"
drag, startPoint x: 244, startPoint y: 456, endPoint x: 119, endPoint y: 449, distance: 125.1
type input "50"
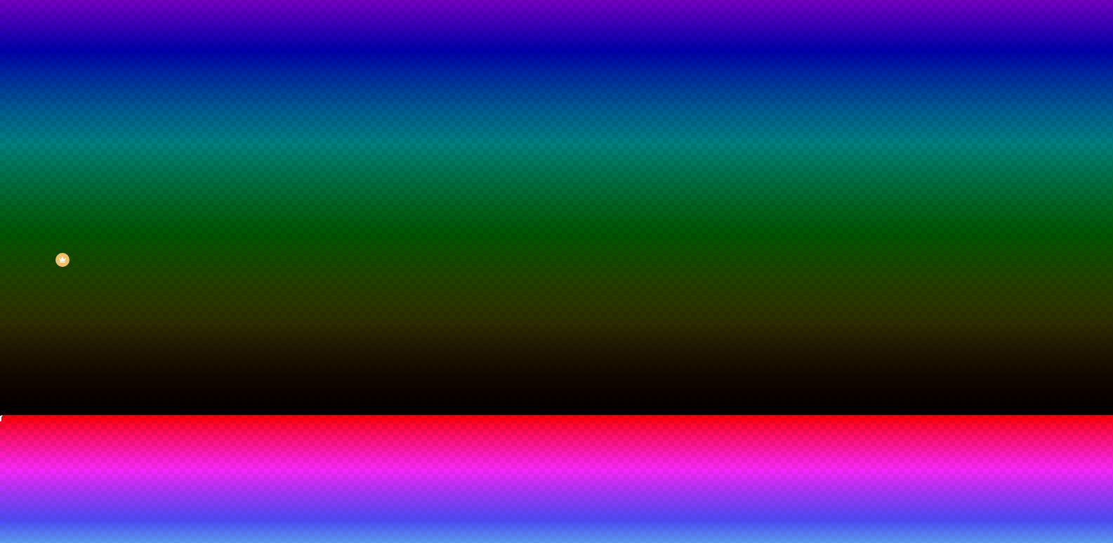
type input "270"
drag, startPoint x: 170, startPoint y: 490, endPoint x: 95, endPoint y: 477, distance: 75.6
drag, startPoint x: 151, startPoint y: 456, endPoint x: 161, endPoint y: 445, distance: 14.9
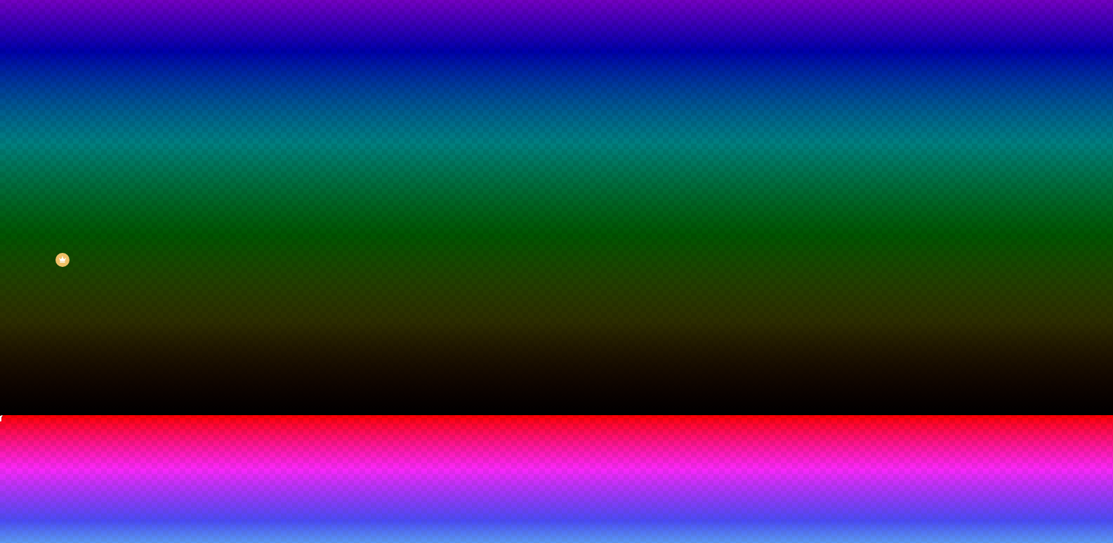
click at [373, 415] on div at bounding box center [556, 415] width 1113 height 0
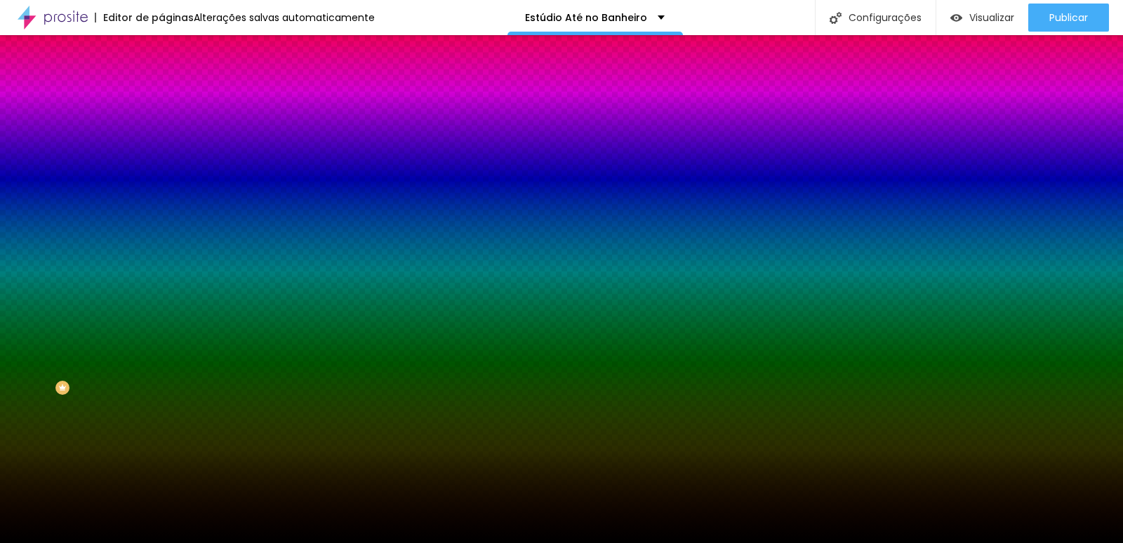
click at [161, 191] on div at bounding box center [241, 191] width 161 height 0
click at [124, 353] on div at bounding box center [561, 271] width 1123 height 543
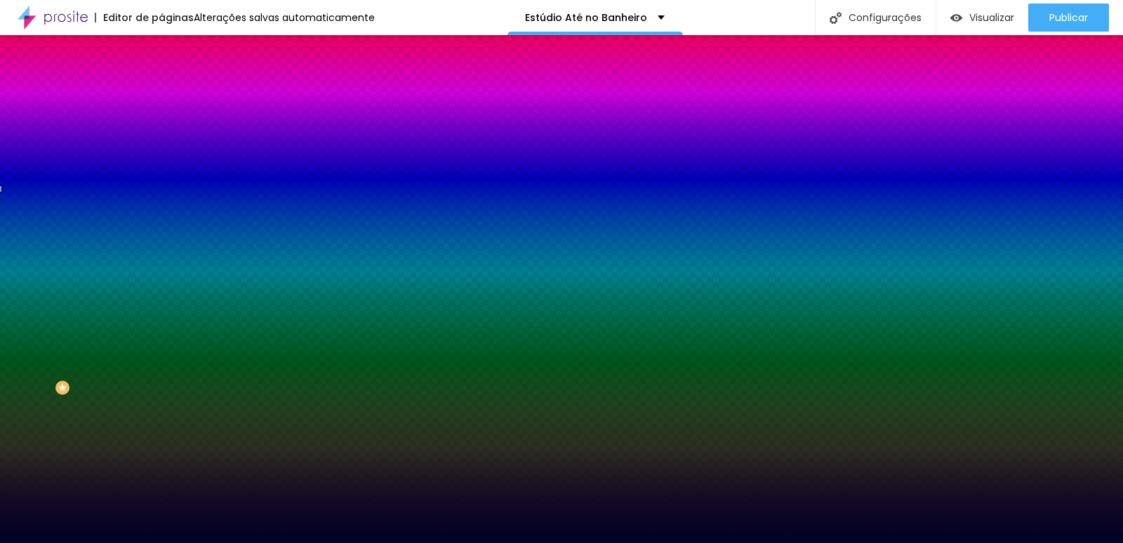
drag, startPoint x: 112, startPoint y: 382, endPoint x: 121, endPoint y: 408, distance: 27.5
click at [161, 205] on div at bounding box center [241, 205] width 161 height 0
drag, startPoint x: 145, startPoint y: 340, endPoint x: 144, endPoint y: 378, distance: 37.9
click at [144, 378] on div at bounding box center [561, 271] width 1123 height 543
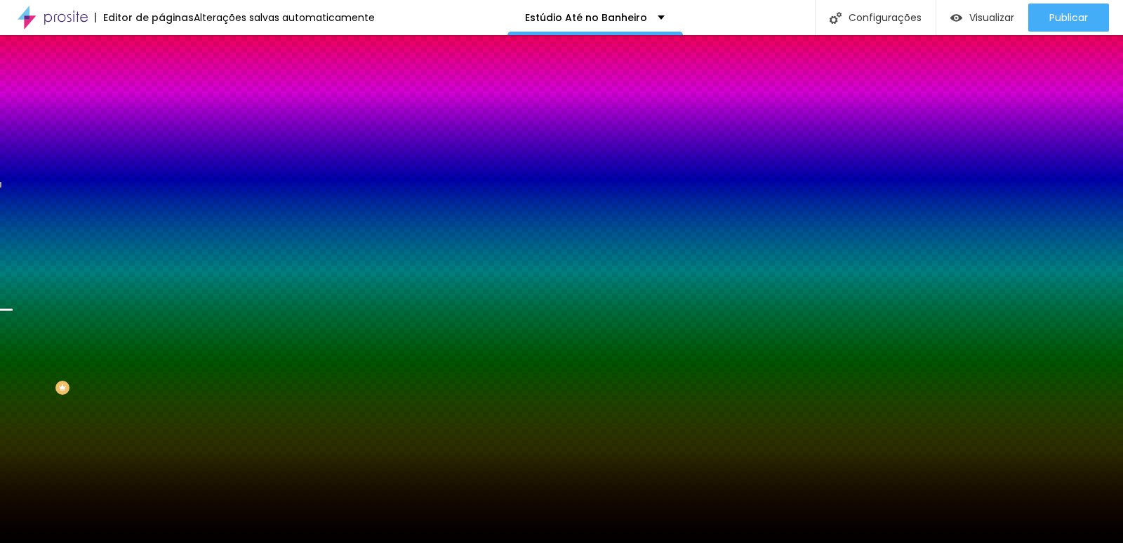
drag, startPoint x: 102, startPoint y: 378, endPoint x: 119, endPoint y: 425, distance: 50.6
click at [161, 205] on div at bounding box center [241, 205] width 161 height 0
click at [161, 472] on div "Editar Seção Conteúdo Estilo Avançado Imagem de fundo Trocar imagem Efeito da I…" at bounding box center [241, 289] width 161 height 508
click at [161, 191] on div at bounding box center [241, 191] width 161 height 0
click at [142, 348] on div at bounding box center [561, 271] width 1123 height 543
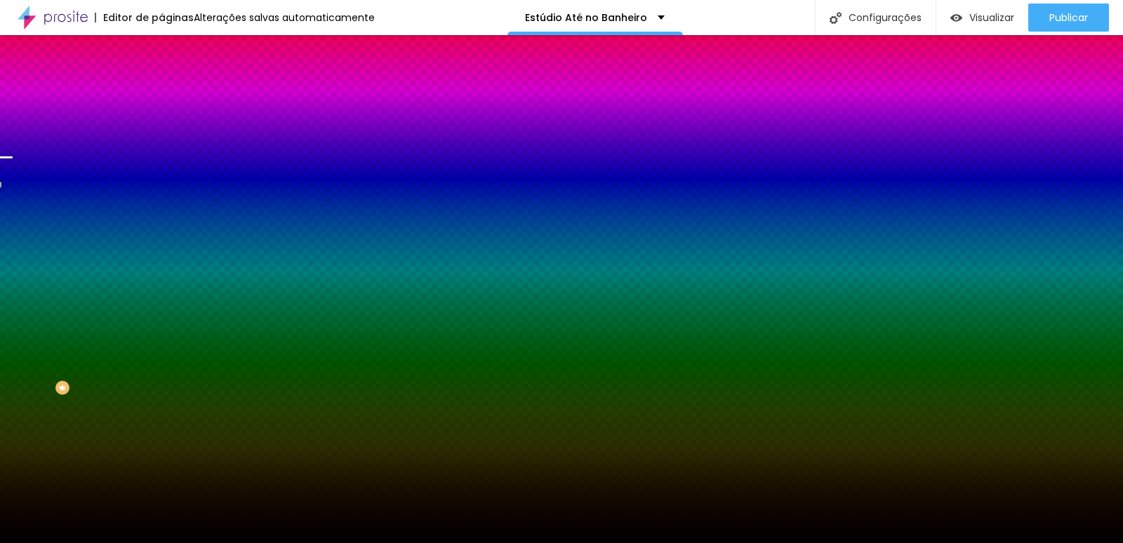
click at [161, 495] on div "Editar Seção Conteúdo Estilo Avançado Imagem de fundo Trocar imagem Efeito da I…" at bounding box center [241, 289] width 161 height 508
click at [161, 291] on button "button" at bounding box center [171, 284] width 20 height 15
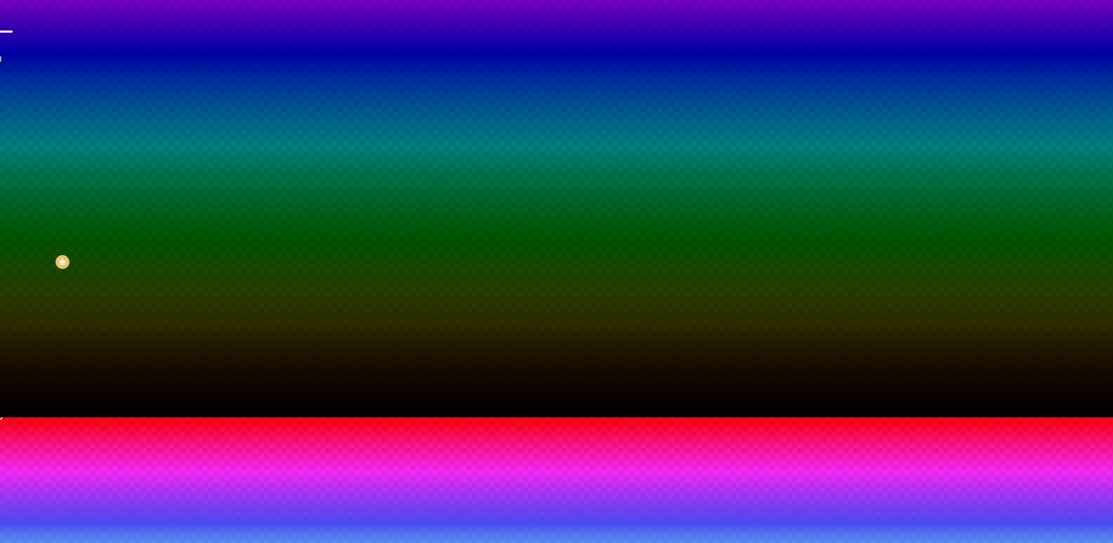
scroll to position [128, 0]
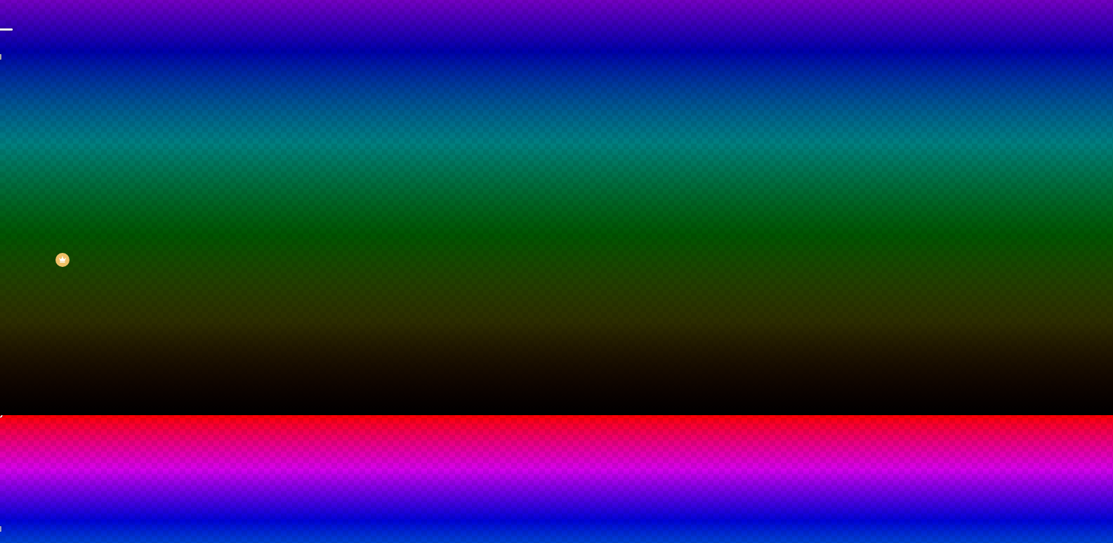
drag, startPoint x: 272, startPoint y: 467, endPoint x: 286, endPoint y: 481, distance: 19.4
drag, startPoint x: 305, startPoint y: 474, endPoint x: 315, endPoint y: 460, distance: 17.6
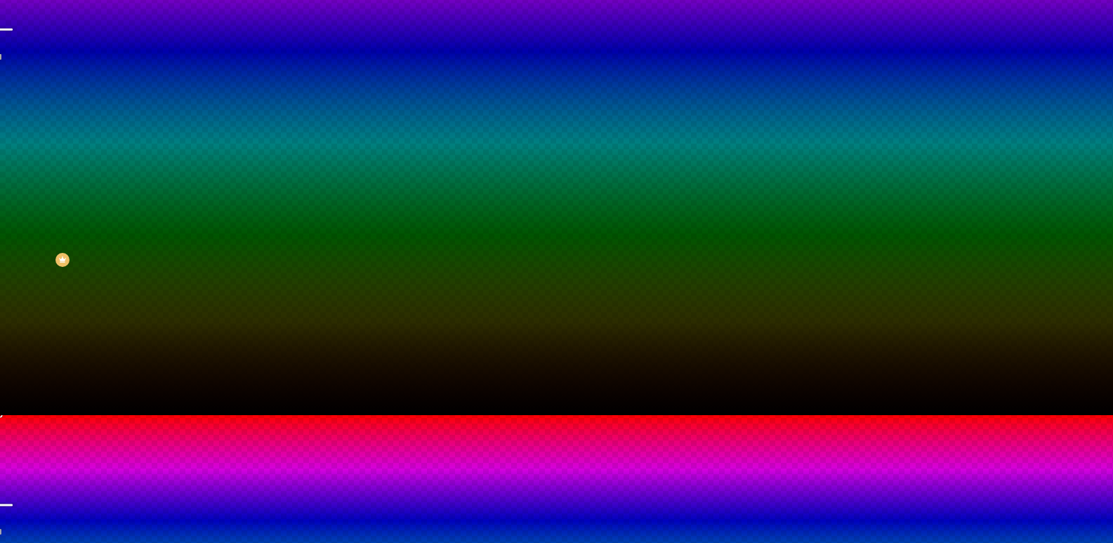
drag, startPoint x: 266, startPoint y: 477, endPoint x: 287, endPoint y: 512, distance: 40.9
drag, startPoint x: 301, startPoint y: 484, endPoint x: 301, endPoint y: 532, distance: 48.4
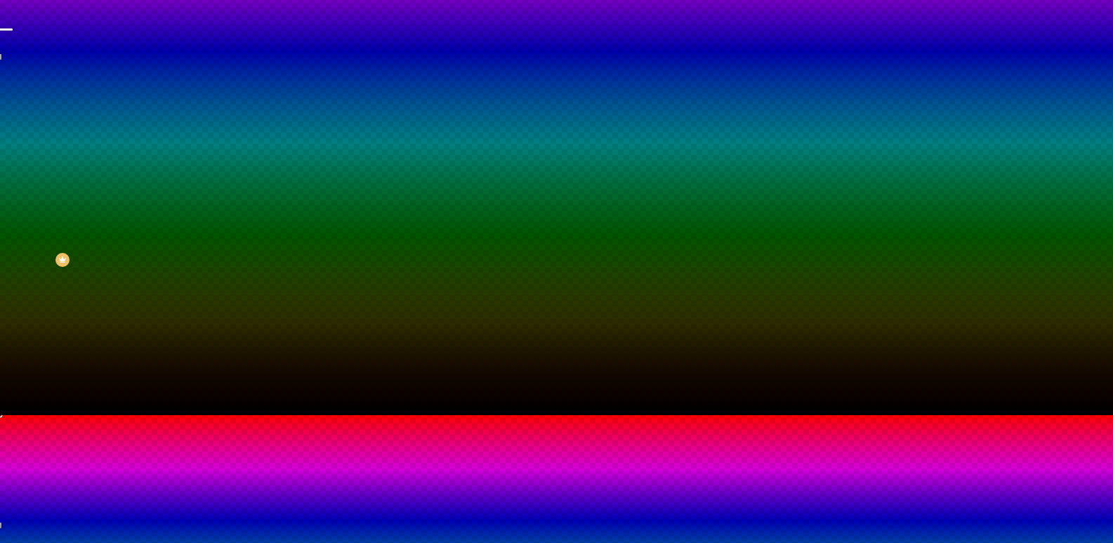
drag, startPoint x: 269, startPoint y: 510, endPoint x: 289, endPoint y: 524, distance: 24.7
drag, startPoint x: 303, startPoint y: 517, endPoint x: 308, endPoint y: 524, distance: 8.5
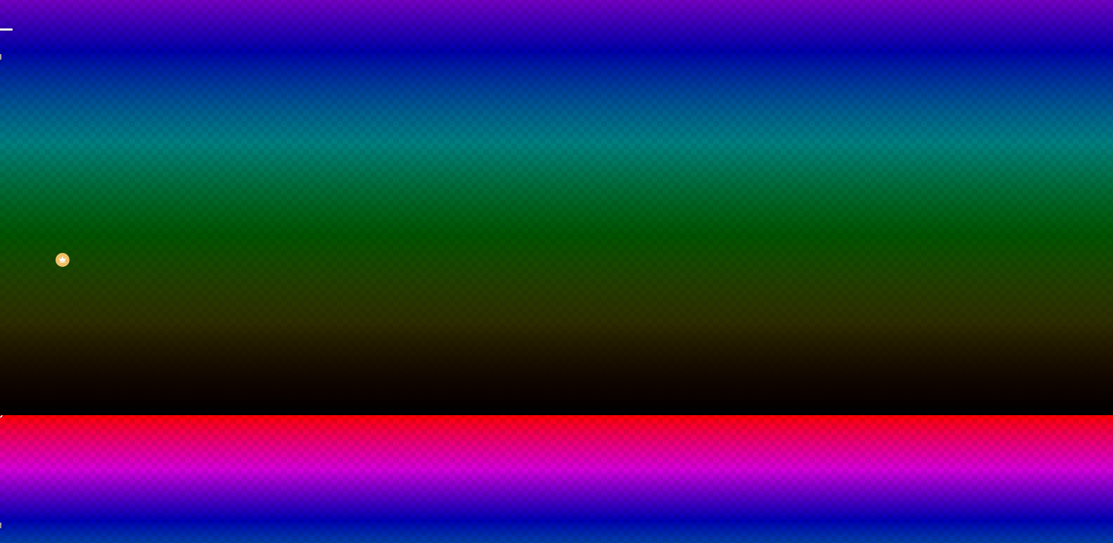
click at [115, 415] on div at bounding box center [556, 415] width 1113 height 0
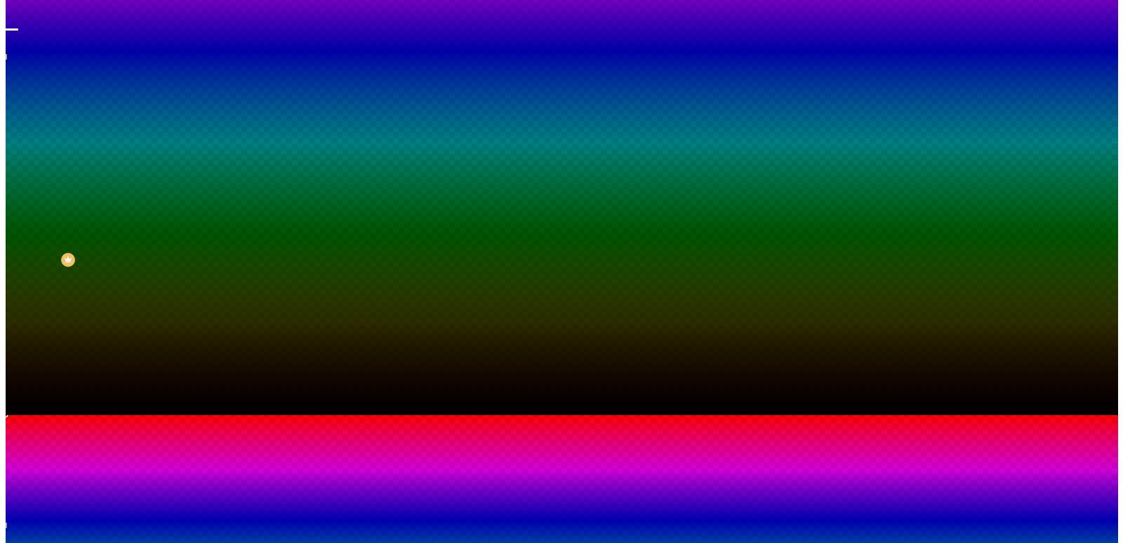
scroll to position [0, 0]
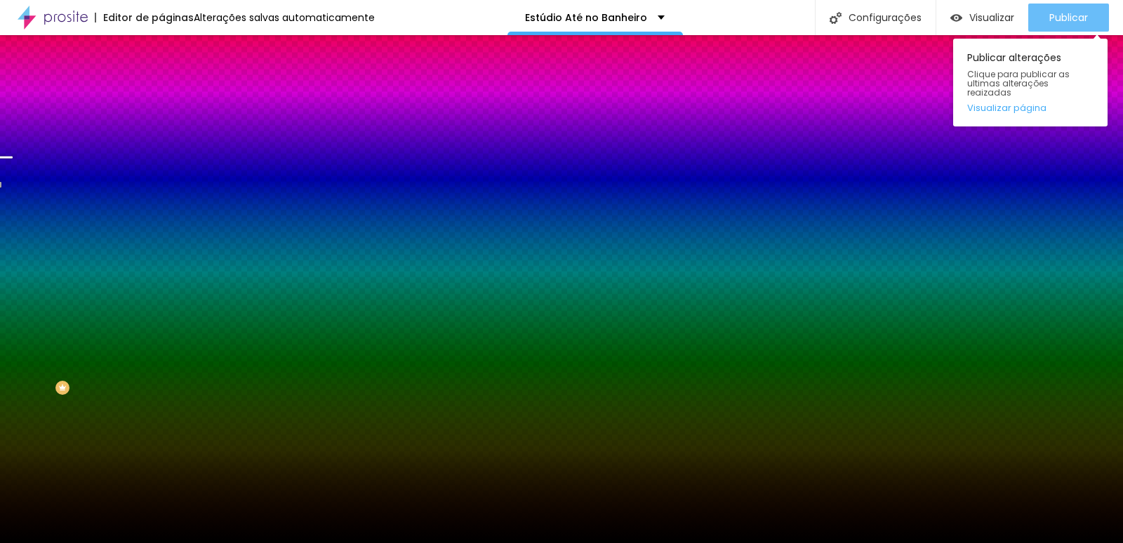
click at [1064, 22] on span "Publicar" at bounding box center [1069, 17] width 39 height 11
